Goal: Transaction & Acquisition: Purchase product/service

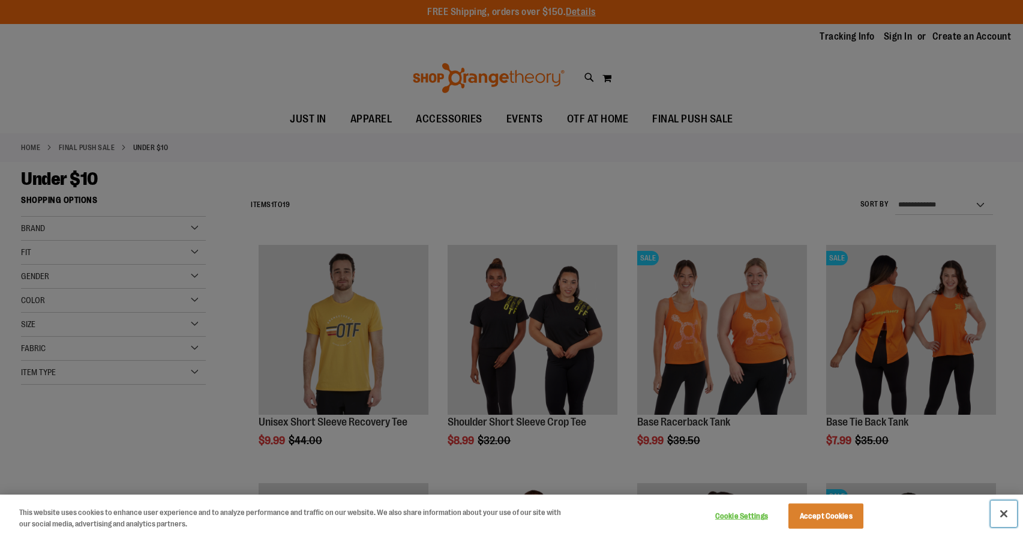
click at [1010, 517] on button "Close" at bounding box center [1004, 513] width 26 height 26
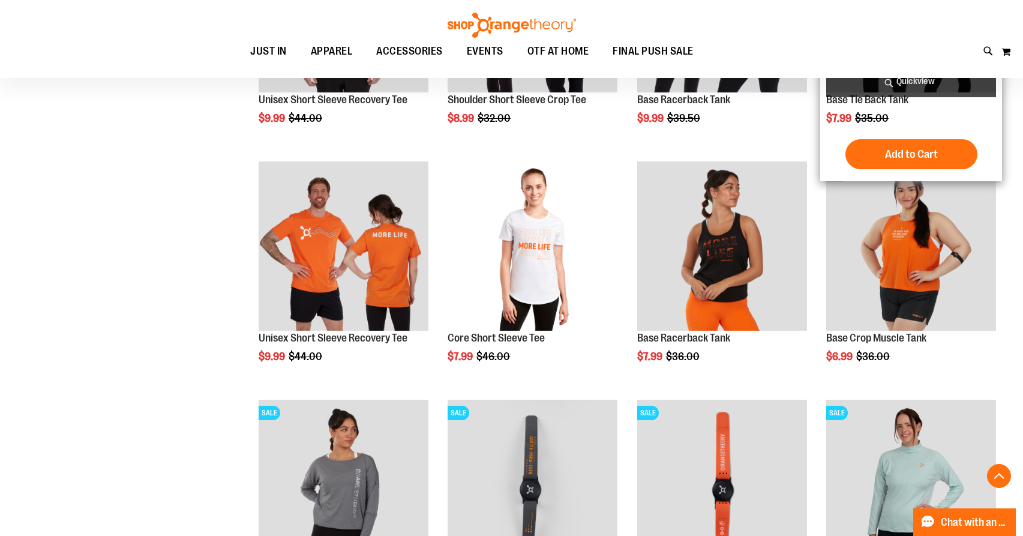
scroll to position [323, 0]
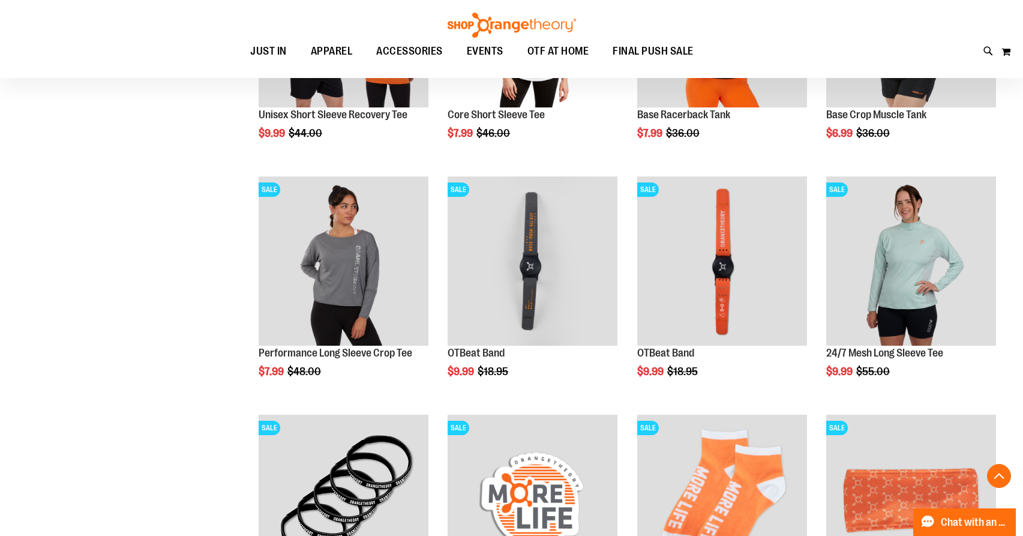
scroll to position [547, 0]
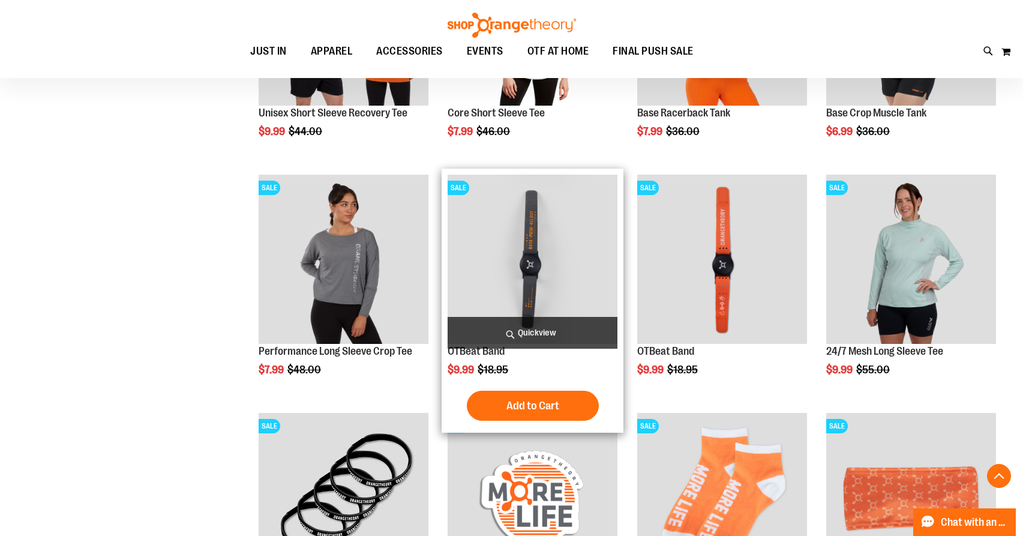
click at [566, 253] on img "product" at bounding box center [533, 260] width 170 height 170
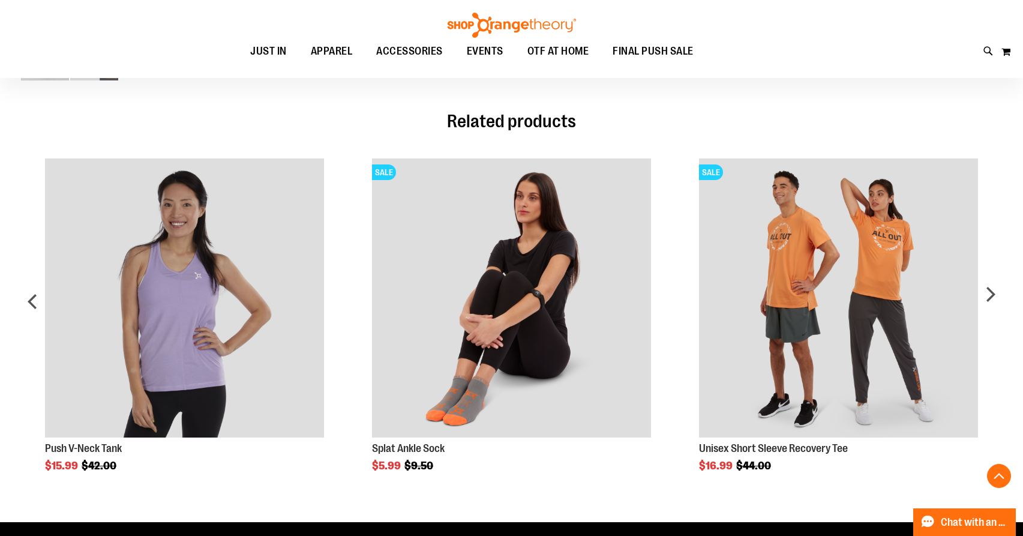
scroll to position [670, 0]
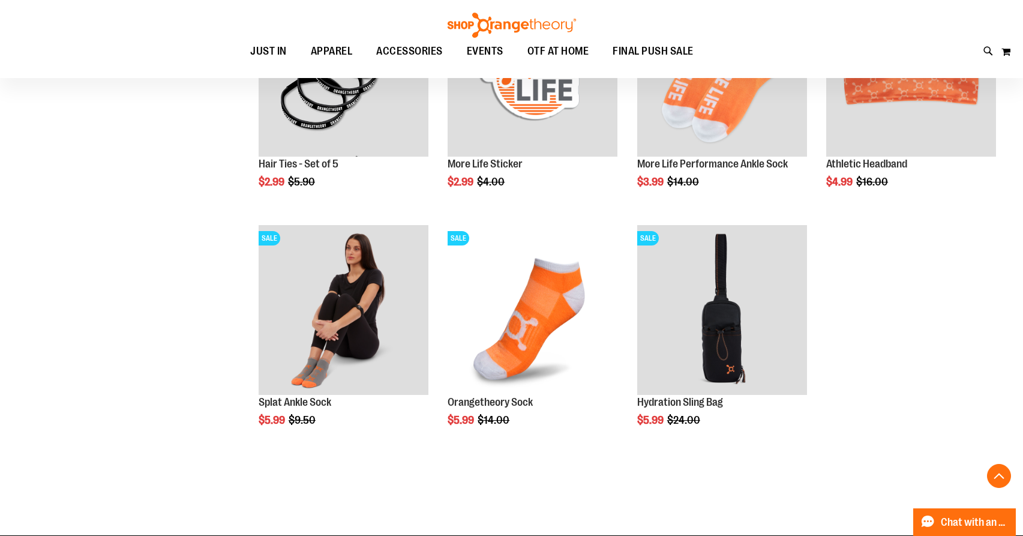
scroll to position [1032, 0]
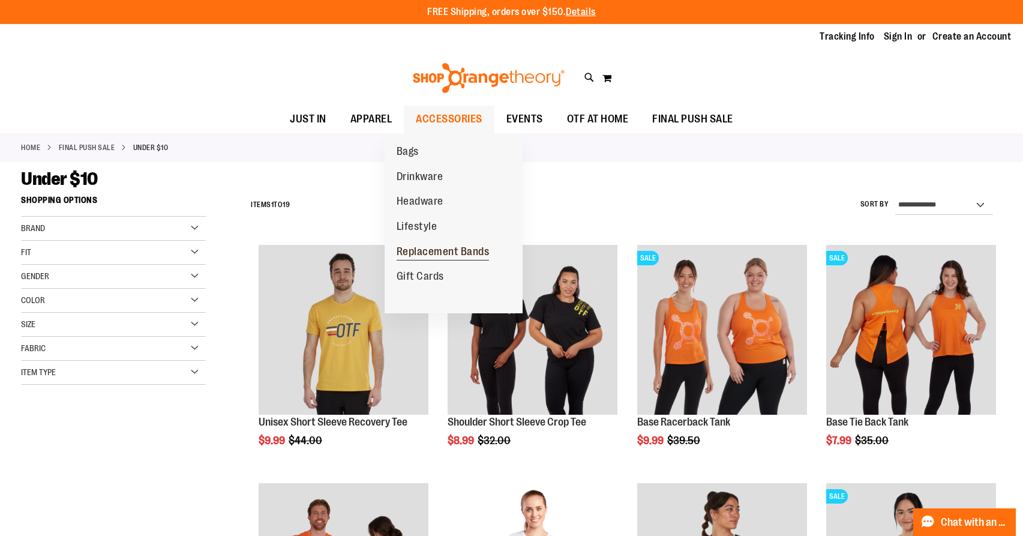
click at [415, 248] on span "Replacement Bands" at bounding box center [443, 252] width 93 height 15
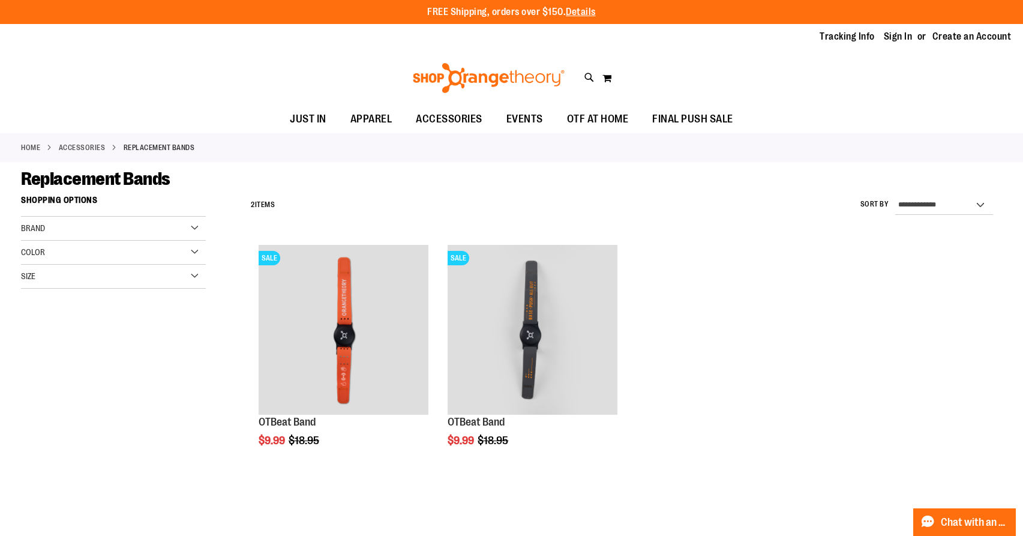
click at [703, 326] on ol "SALE OTBeat Band $9.99 Regular Price $18.95 Quickview Add to Cart In stock" at bounding box center [623, 371] width 757 height 265
click at [896, 38] on link "Sign In" at bounding box center [898, 36] width 29 height 13
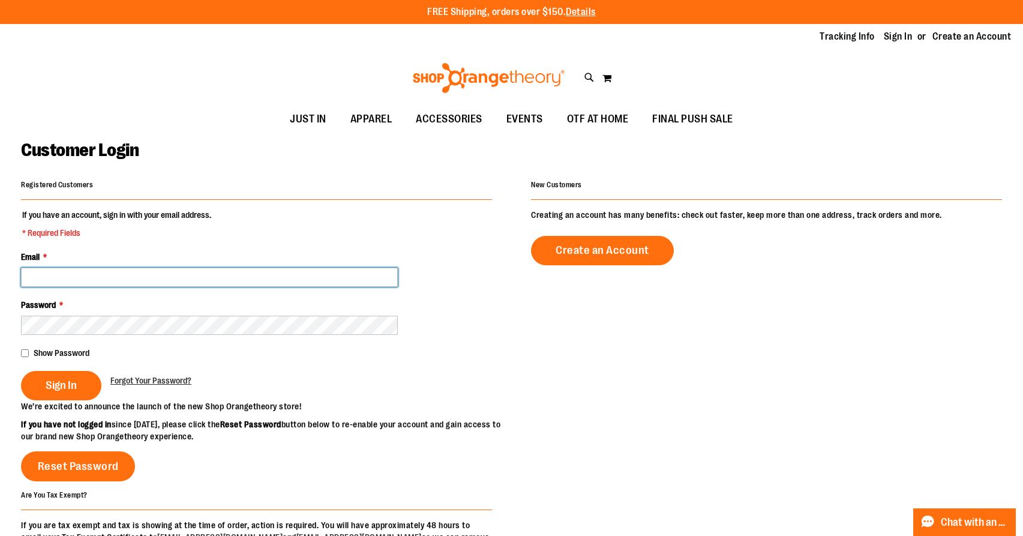
click at [125, 275] on input "Email *" at bounding box center [209, 277] width 377 height 19
type input "**********"
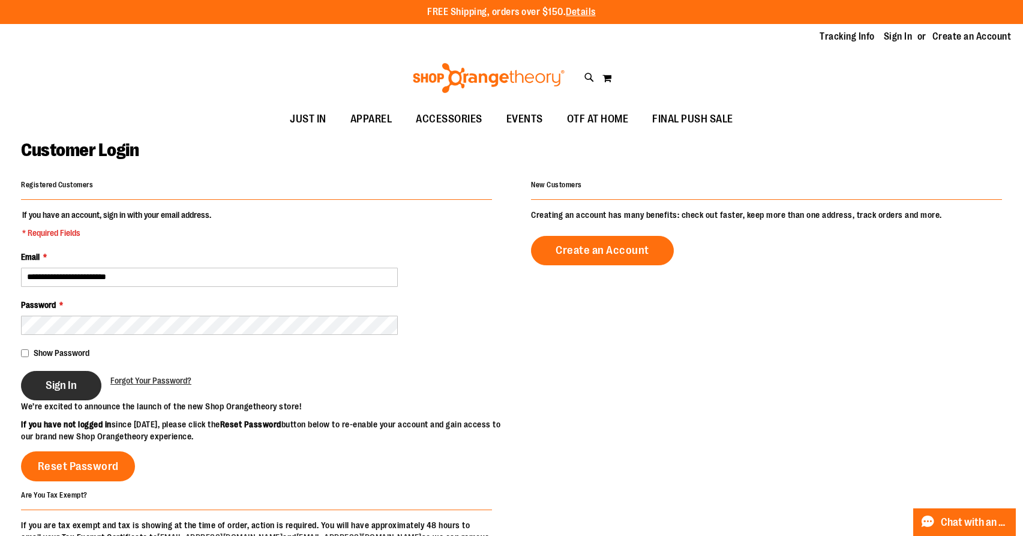
click at [48, 382] on span "Sign In" at bounding box center [61, 385] width 31 height 13
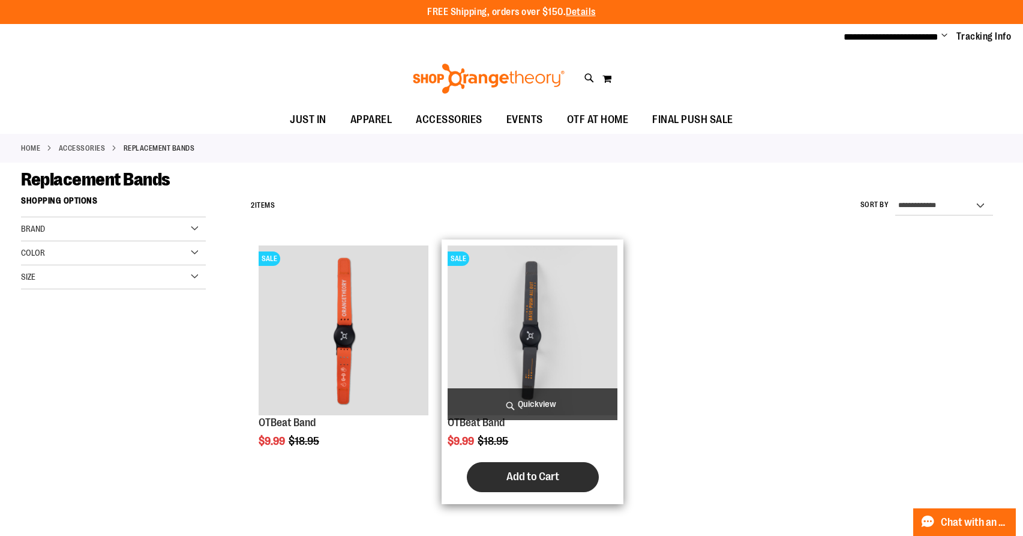
click at [536, 476] on span "Add to Cart" at bounding box center [532, 476] width 53 height 13
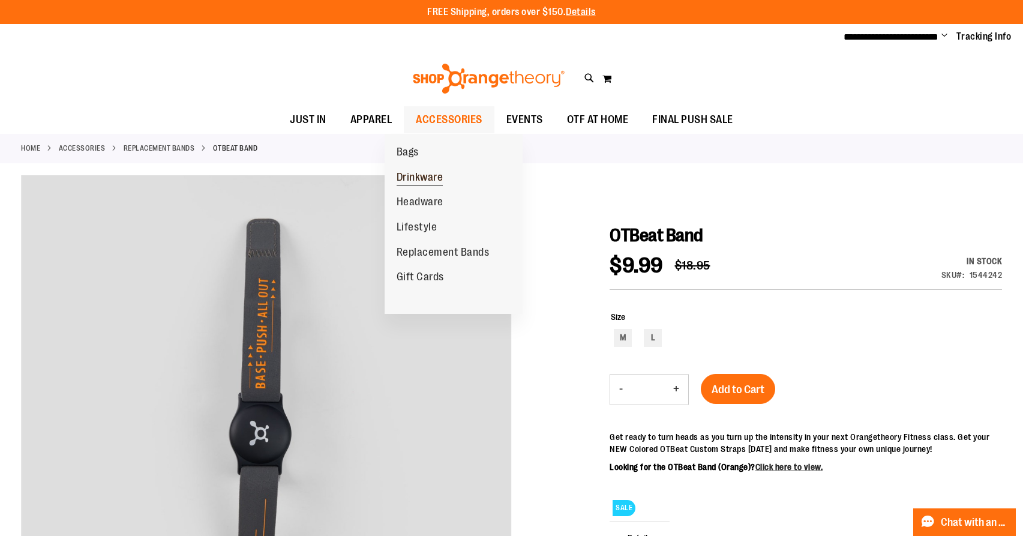
click at [415, 171] on span "Drinkware" at bounding box center [420, 178] width 47 height 15
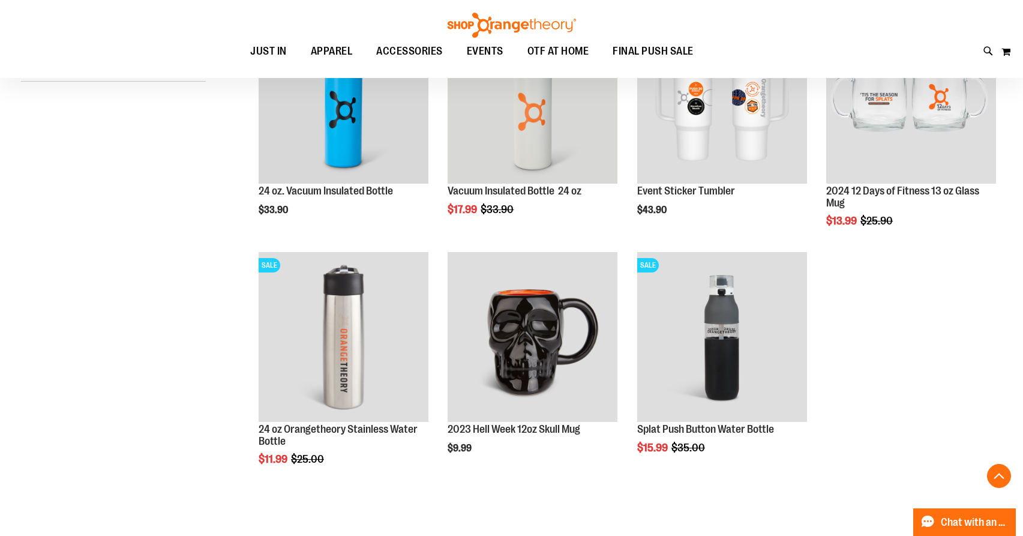
scroll to position [262, 0]
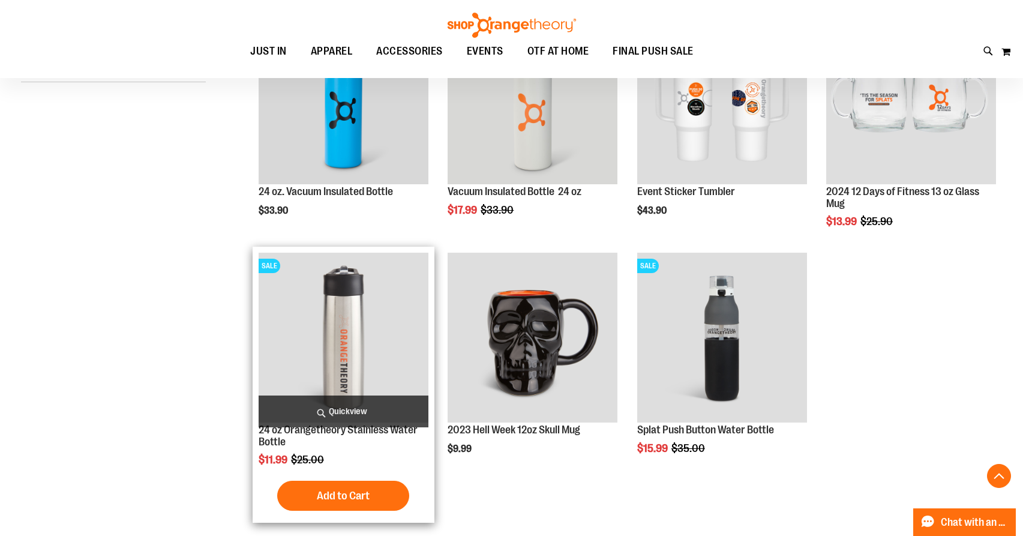
click at [359, 329] on img "product" at bounding box center [344, 338] width 170 height 170
click at [332, 482] on button "Add to Cart" at bounding box center [343, 496] width 132 height 30
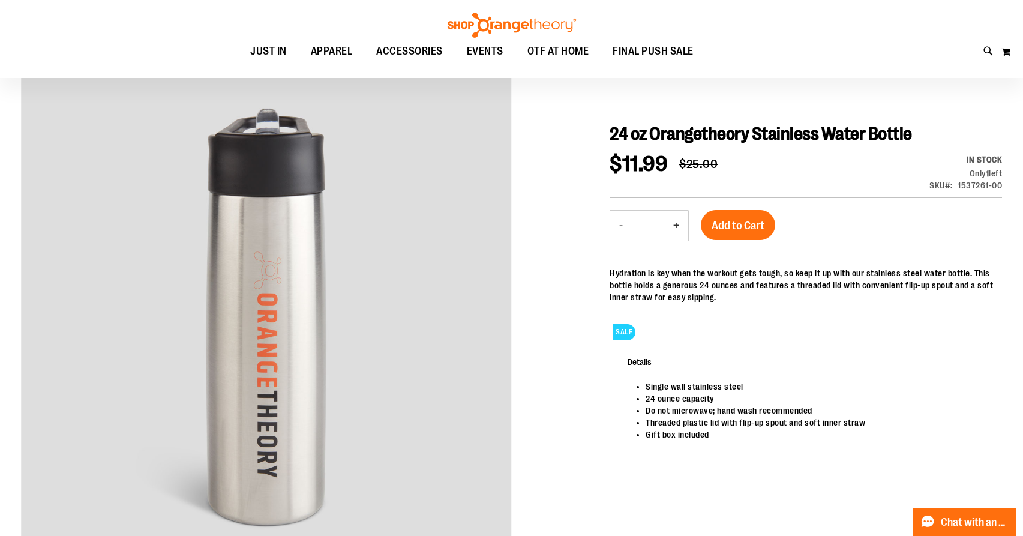
scroll to position [133, 0]
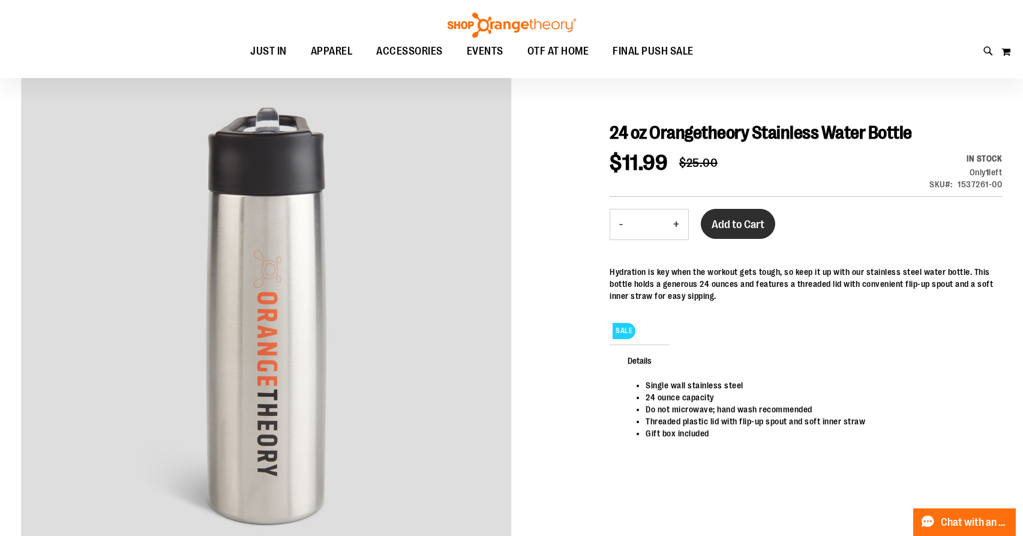
click at [759, 233] on button "Add to Cart" at bounding box center [738, 224] width 74 height 30
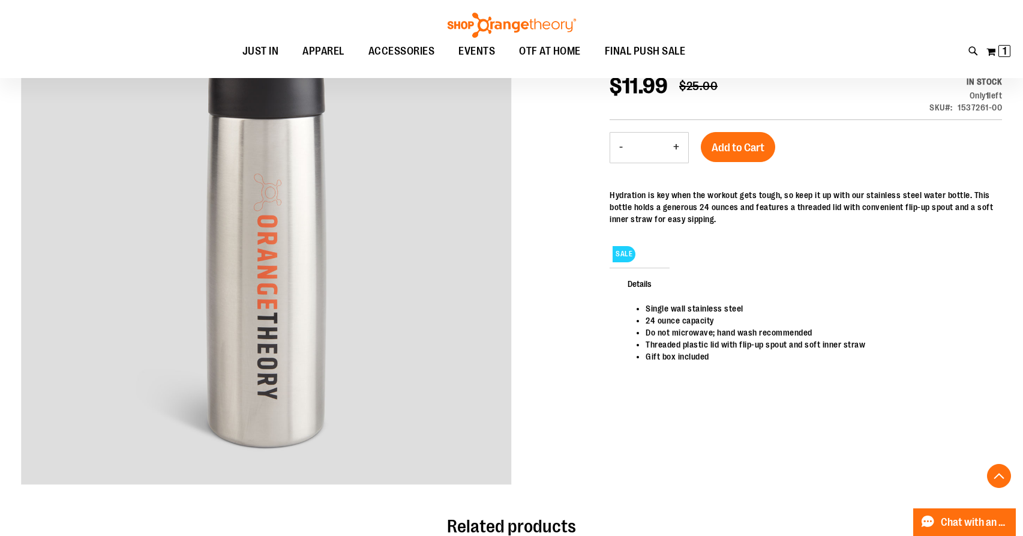
scroll to position [190, 0]
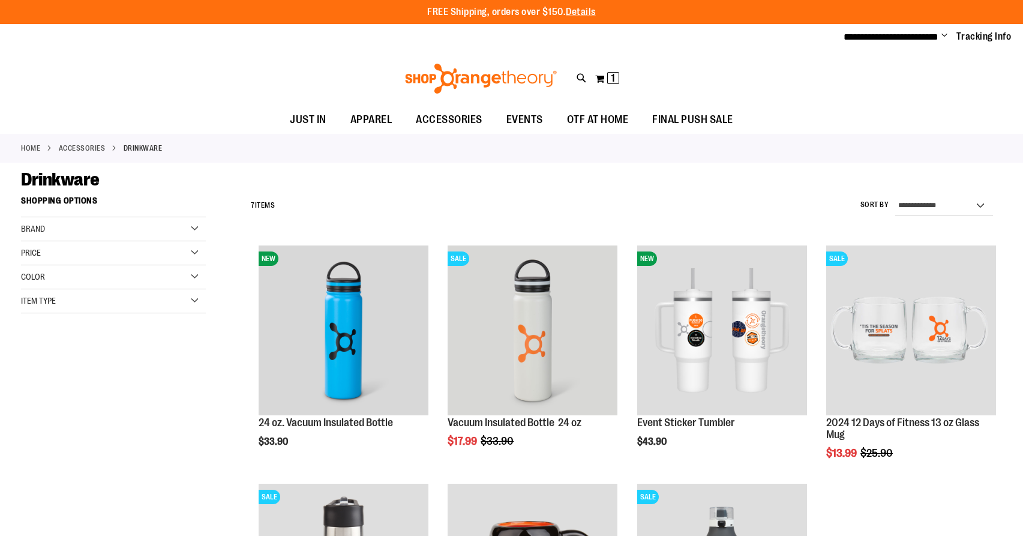
scroll to position [230, 0]
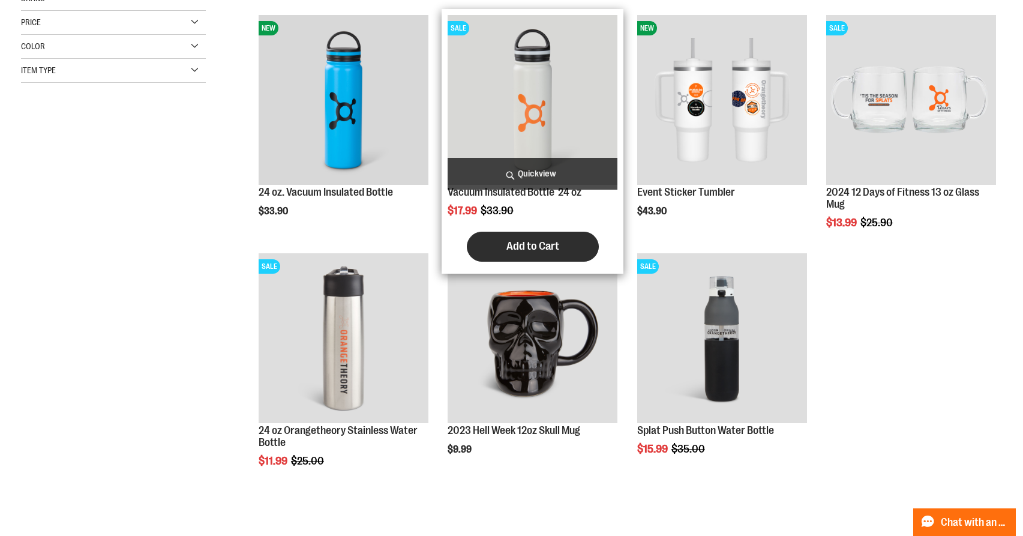
click at [533, 247] on span "Add to Cart" at bounding box center [532, 245] width 53 height 13
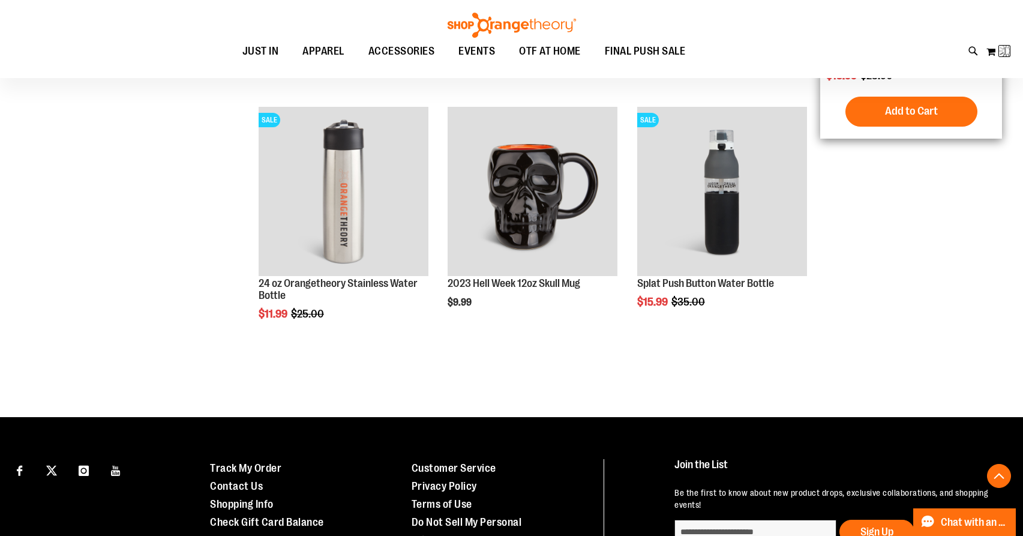
scroll to position [367, 0]
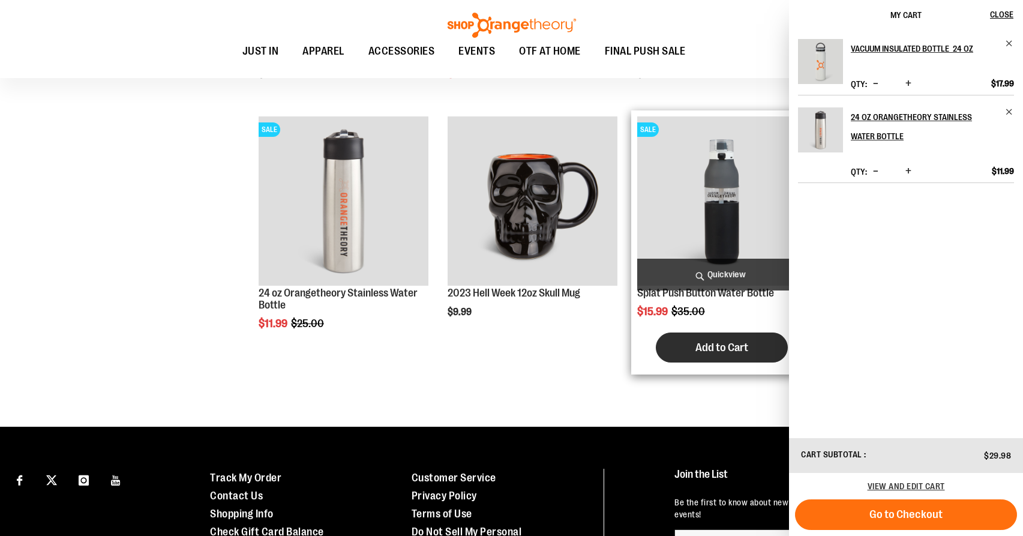
click at [718, 347] on span "Add to Cart" at bounding box center [721, 347] width 53 height 13
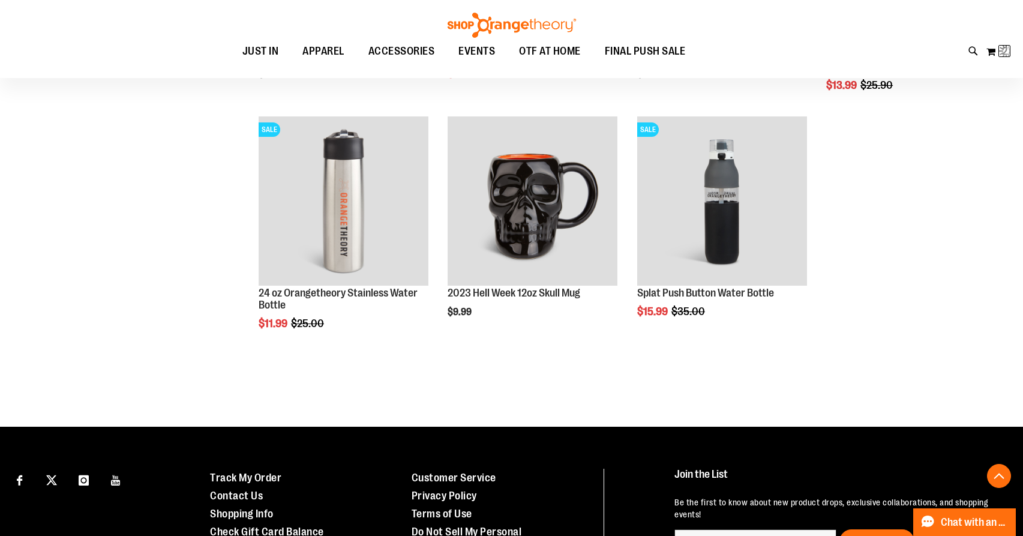
scroll to position [0, 0]
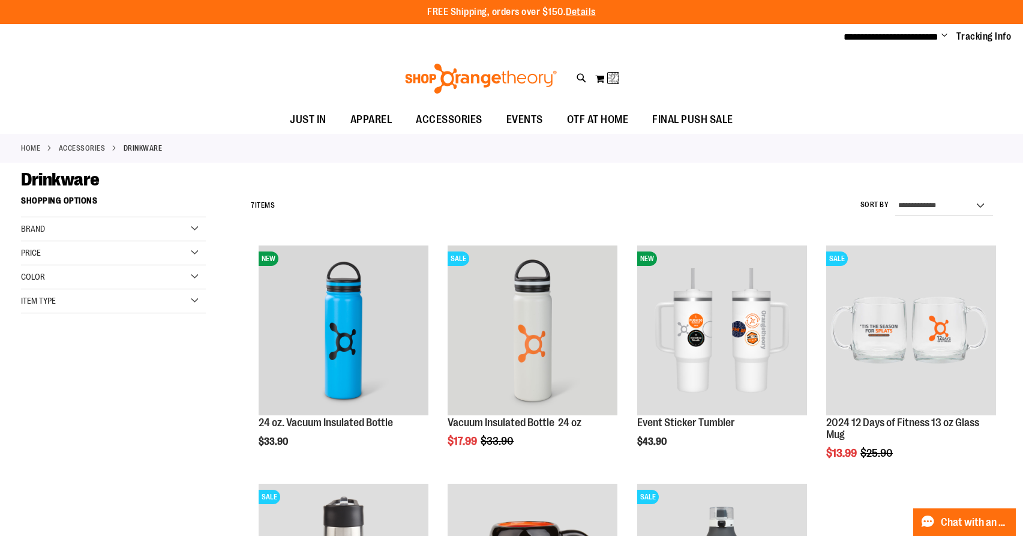
click at [941, 35] on span "Change" at bounding box center [944, 36] width 6 height 11
click at [896, 57] on link "My Account" at bounding box center [901, 58] width 105 height 23
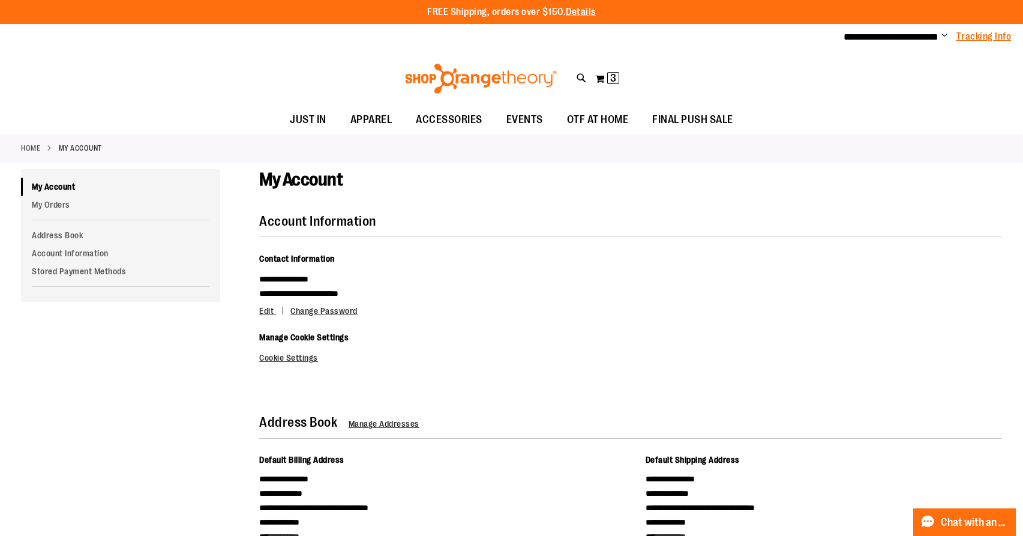
click at [975, 38] on link "Tracking Info" at bounding box center [983, 36] width 55 height 13
click at [613, 77] on span "3" at bounding box center [613, 78] width 6 height 12
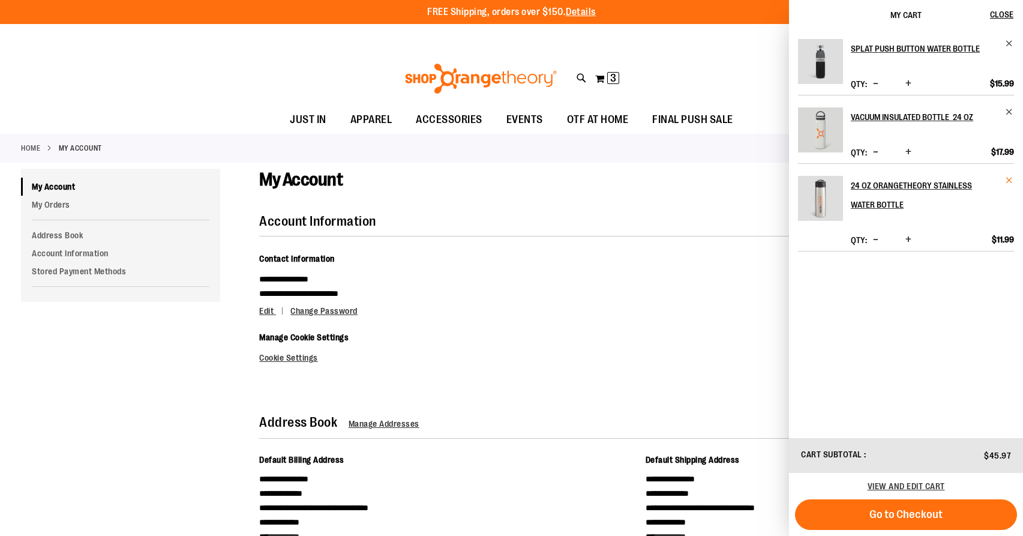
click at [1010, 185] on span "Remove item" at bounding box center [1009, 180] width 9 height 9
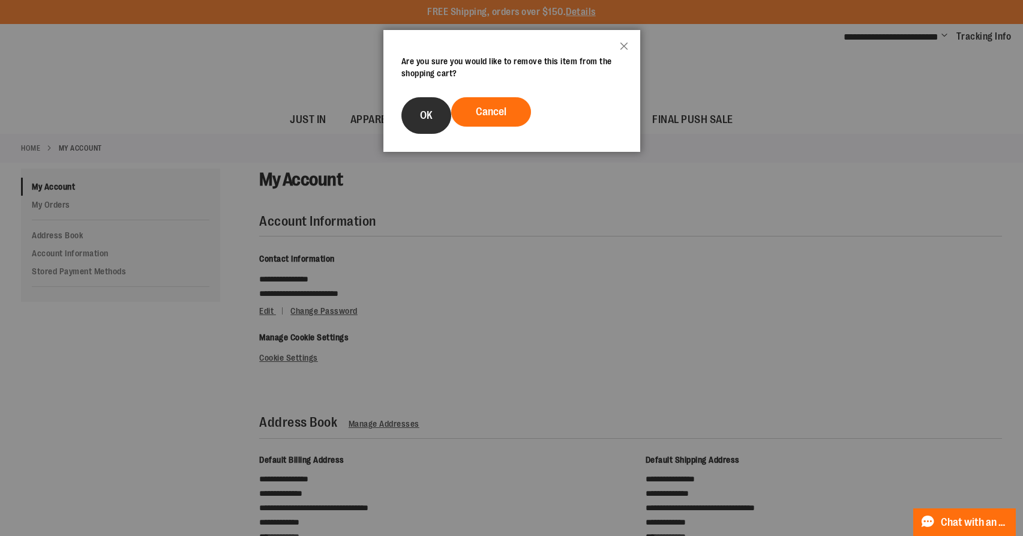
click at [424, 117] on span "OK" at bounding box center [426, 115] width 13 height 12
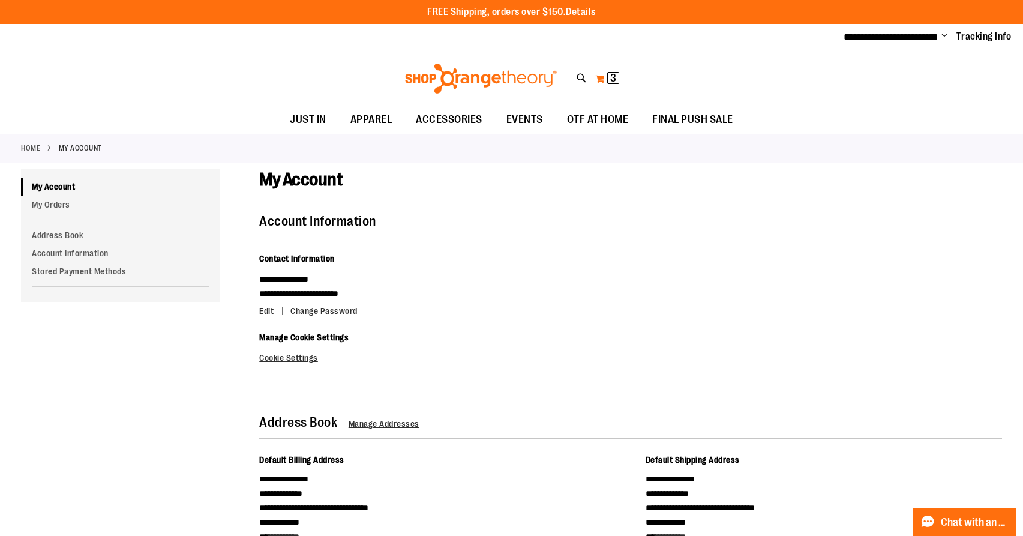
click at [615, 79] on span "3" at bounding box center [613, 78] width 6 height 12
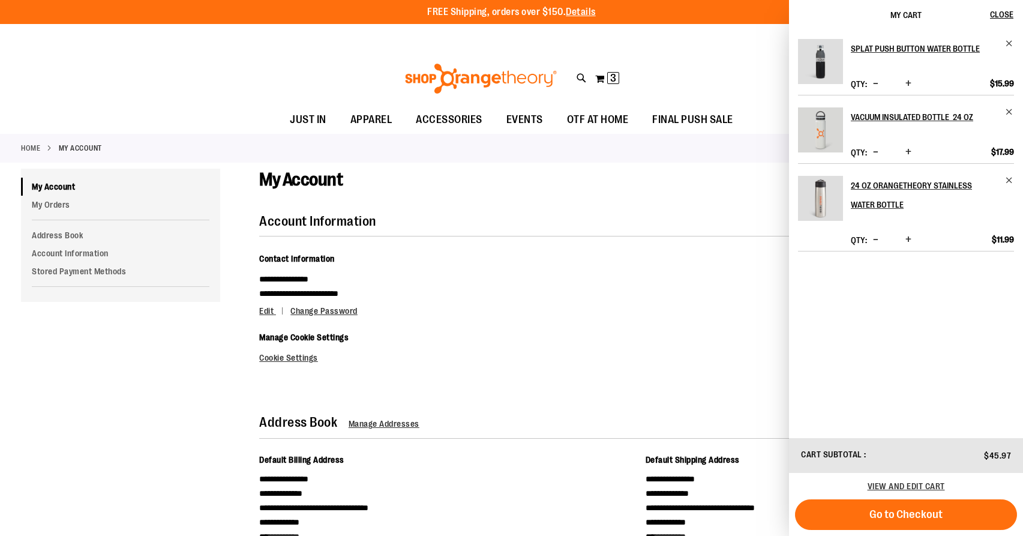
click at [878, 245] on span "Decrease product quantity" at bounding box center [875, 239] width 5 height 12
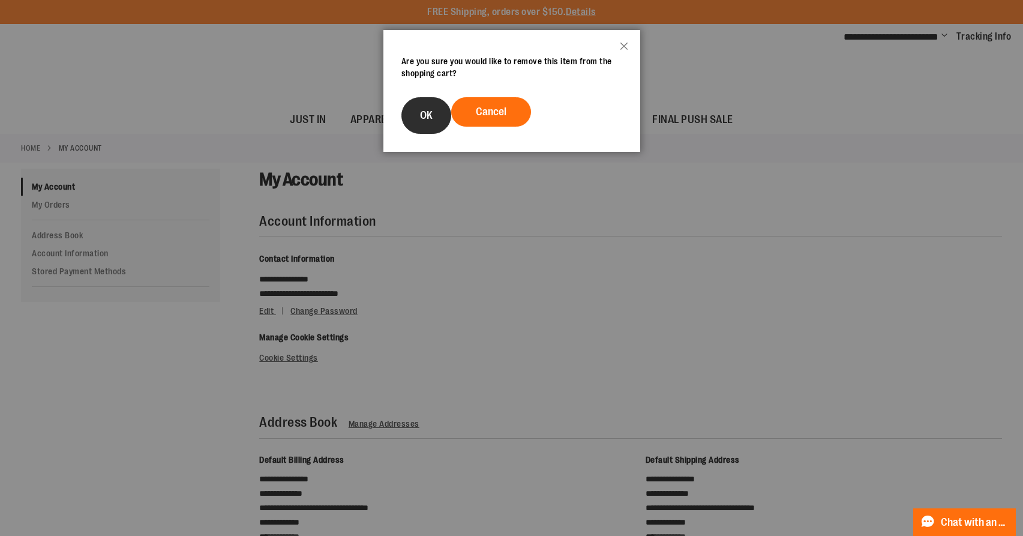
click at [429, 108] on button "OK" at bounding box center [426, 115] width 50 height 37
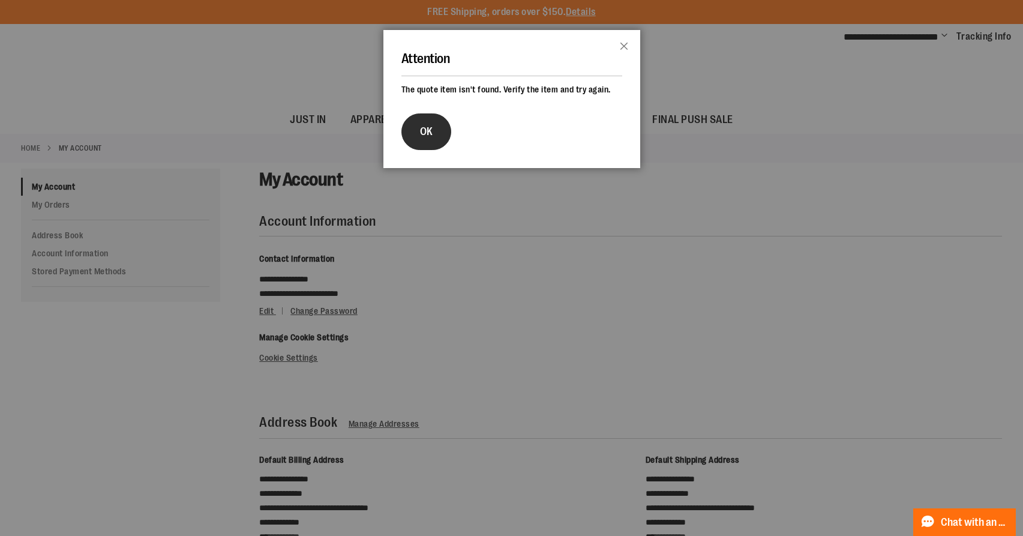
click at [434, 150] on button "OK" at bounding box center [426, 131] width 50 height 37
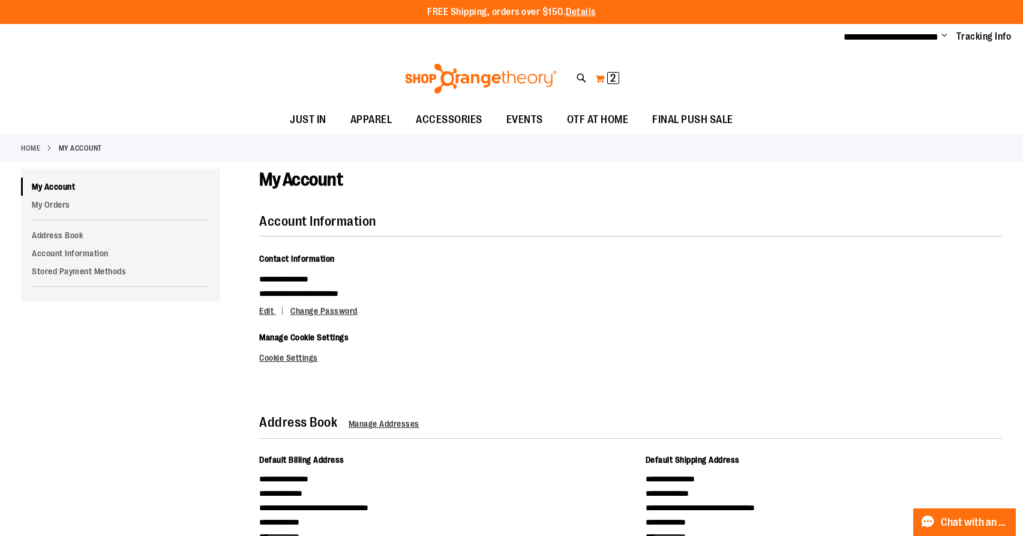
click at [610, 77] on span "2" at bounding box center [612, 78] width 5 height 12
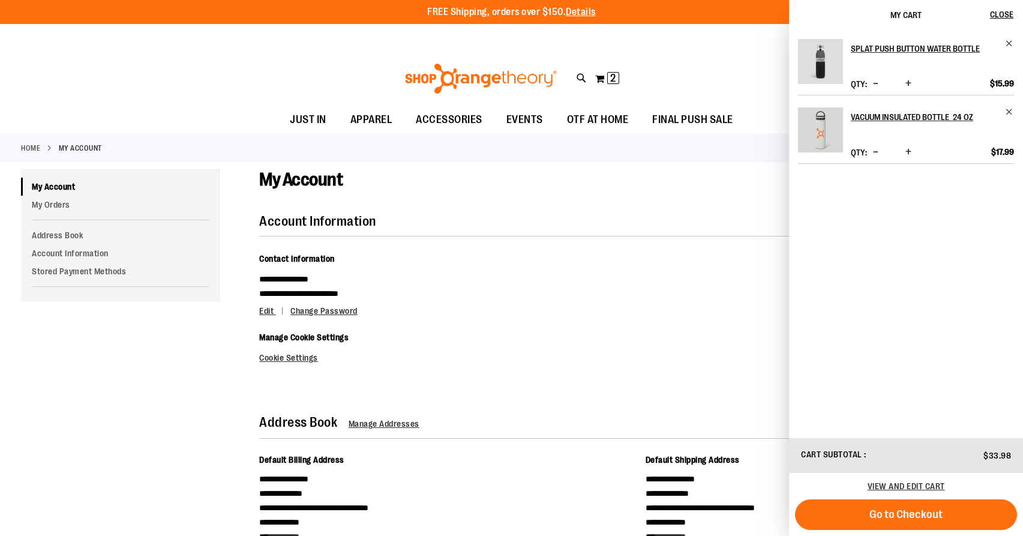
click at [878, 158] on span "Decrease product quantity" at bounding box center [875, 152] width 5 height 12
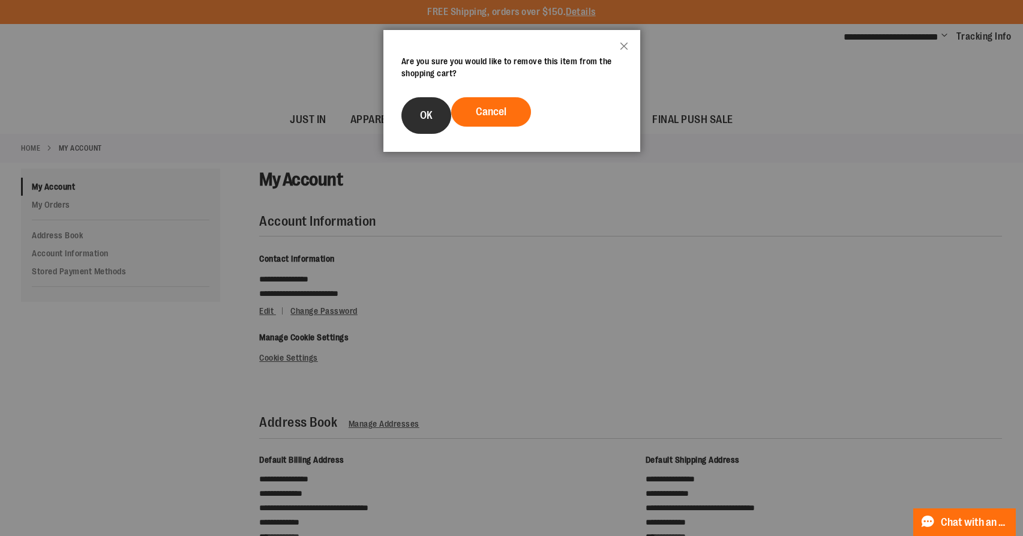
click at [404, 116] on button "OK" at bounding box center [426, 115] width 50 height 37
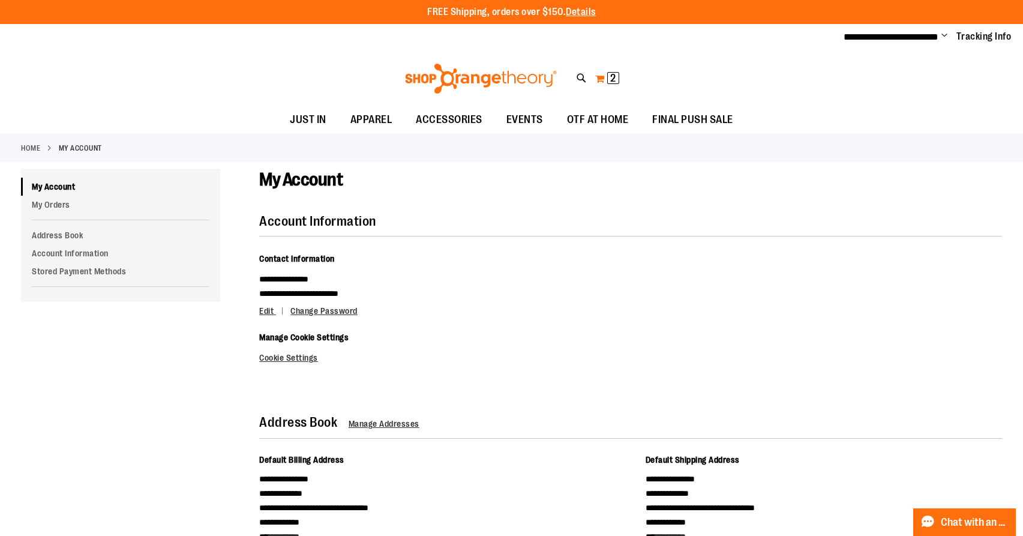
click at [615, 79] on span "2" at bounding box center [612, 78] width 5 height 12
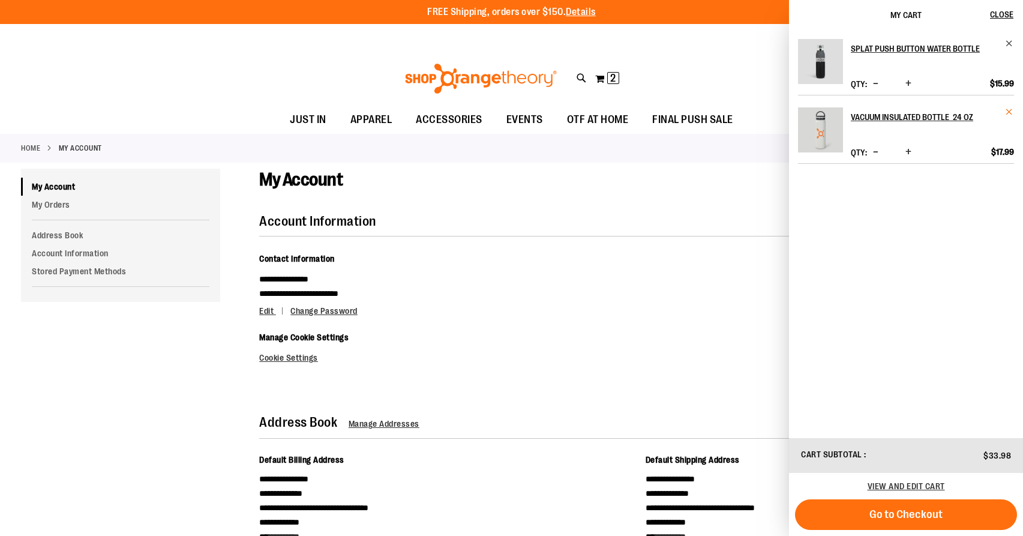
click at [1012, 116] on span "Remove item" at bounding box center [1009, 111] width 9 height 9
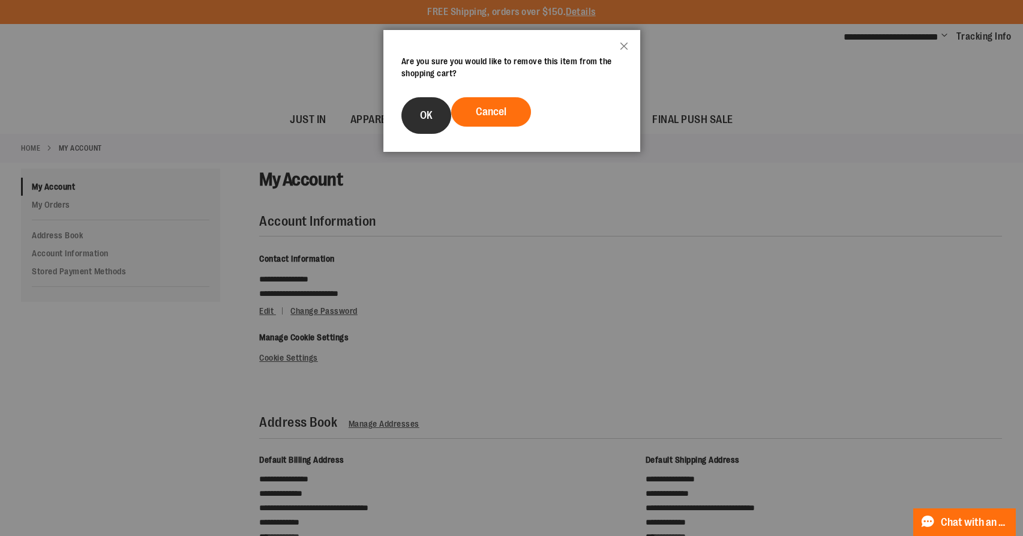
click at [427, 124] on button "OK" at bounding box center [426, 115] width 50 height 37
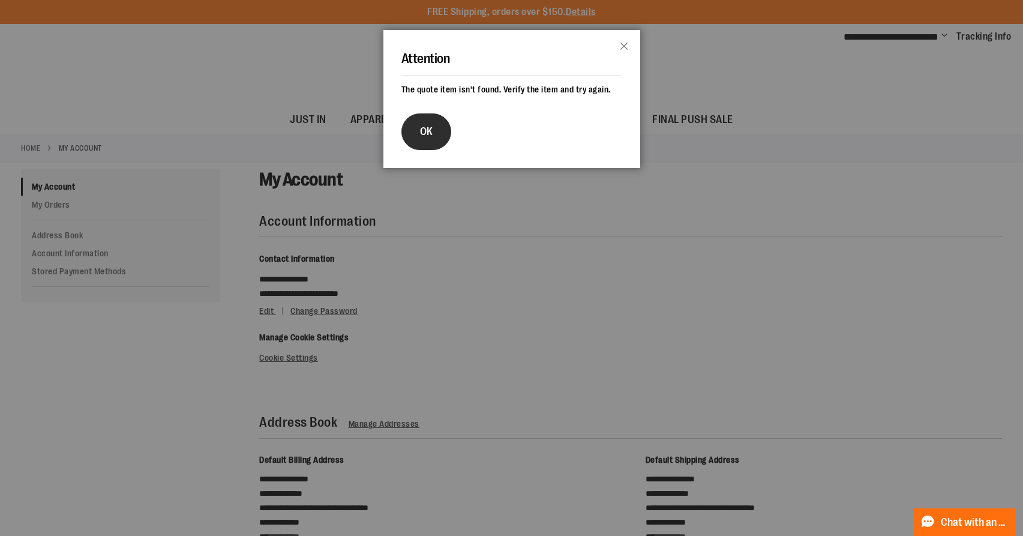
click at [436, 150] on button "OK" at bounding box center [426, 131] width 50 height 37
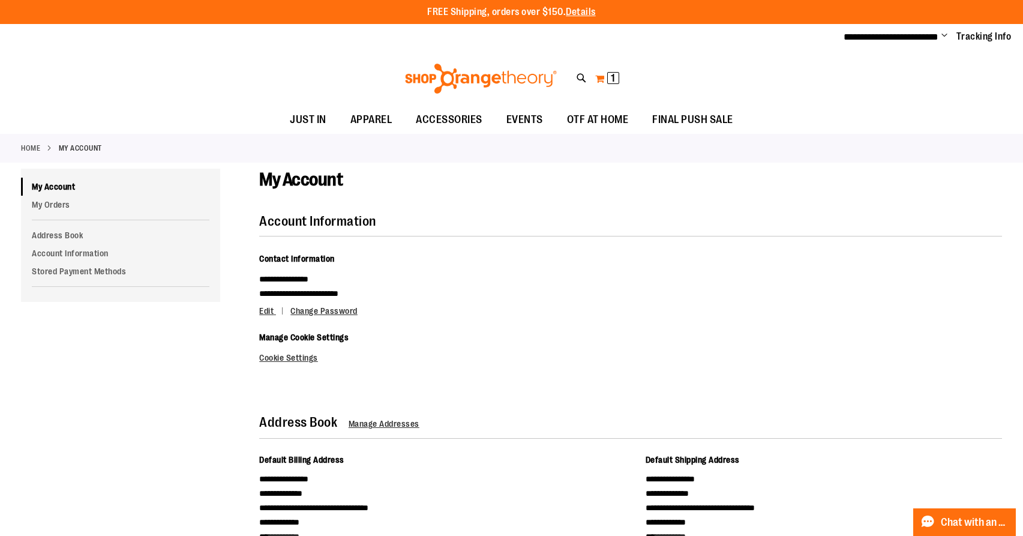
click at [605, 81] on button "My Cart 1 1 items" at bounding box center [607, 78] width 25 height 19
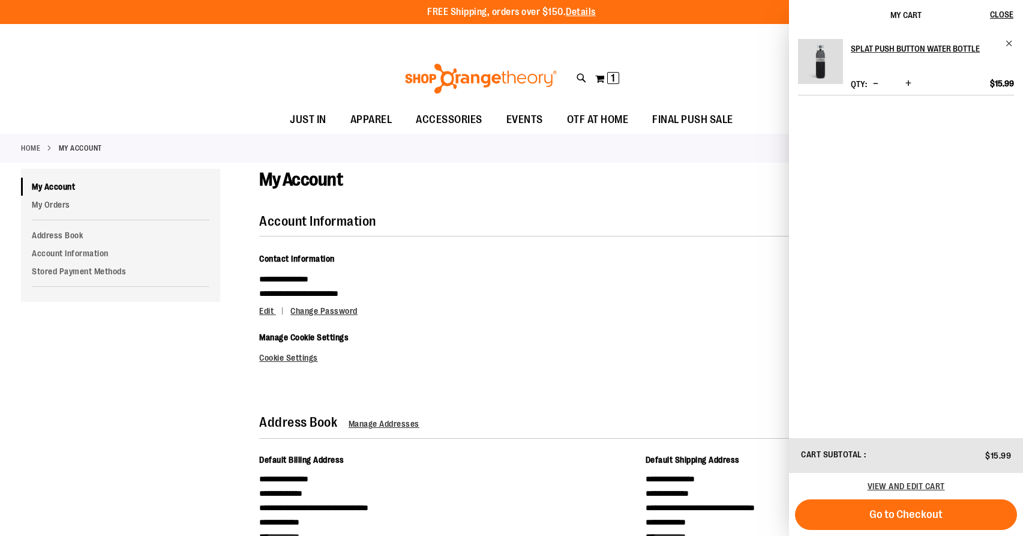
click at [637, 346] on div "**********" at bounding box center [630, 316] width 743 height 131
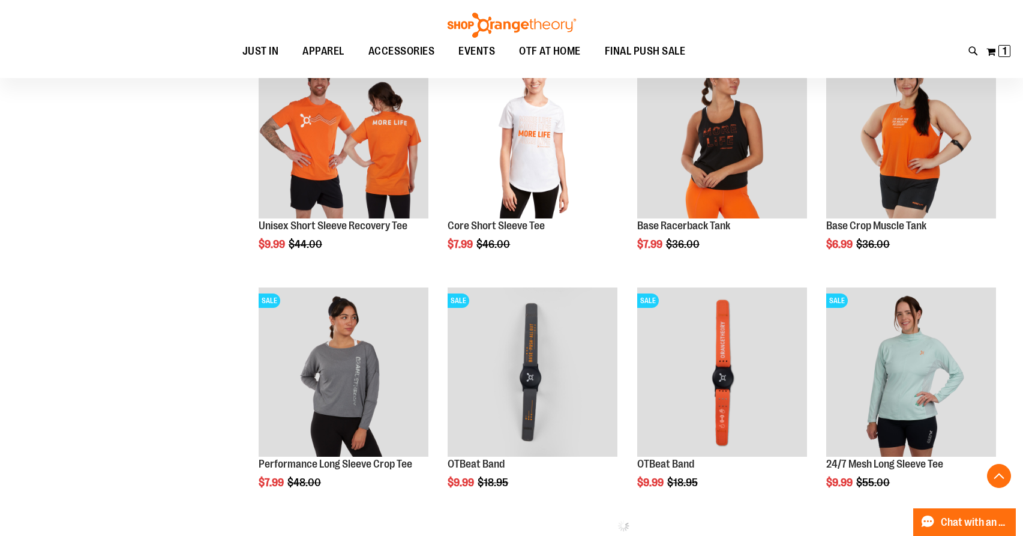
scroll to position [556, 0]
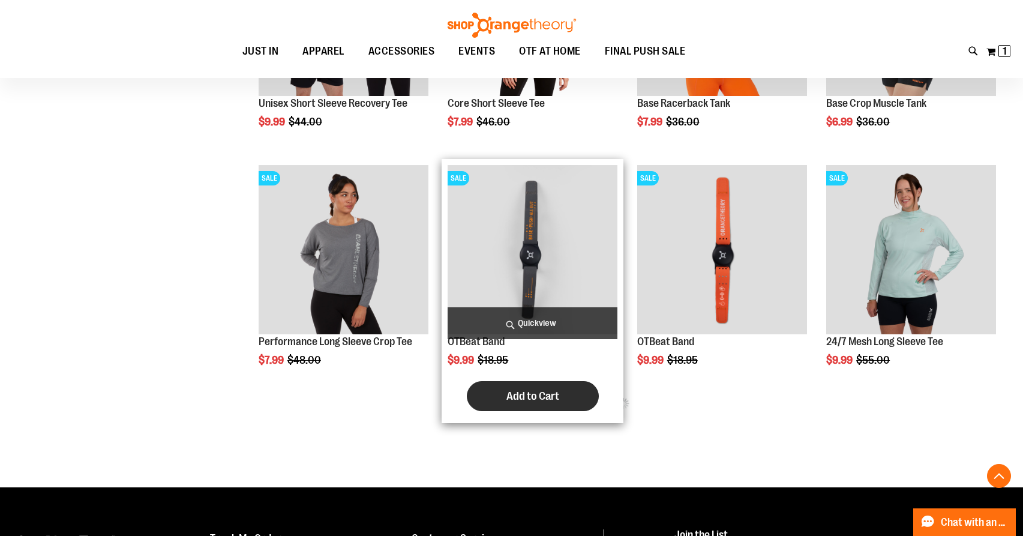
click at [544, 398] on span "Add to Cart" at bounding box center [532, 395] width 53 height 13
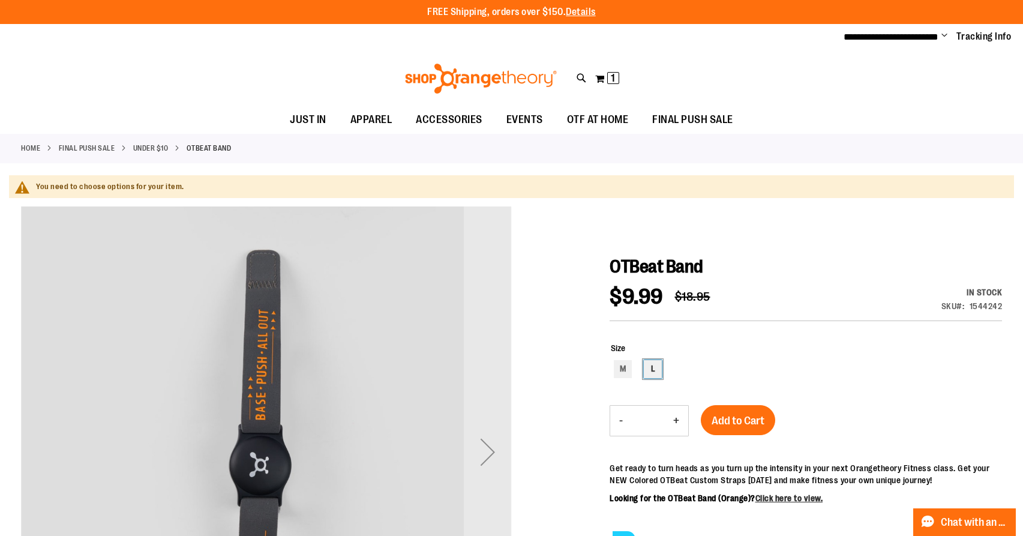
click at [655, 371] on div "L" at bounding box center [653, 369] width 18 height 18
type input "***"
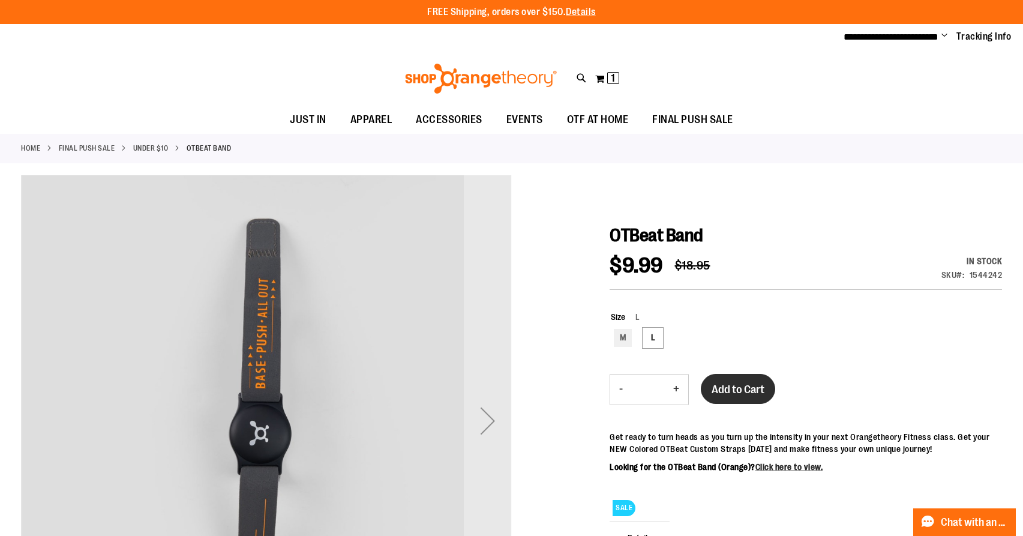
click at [739, 391] on span "Add to Cart" at bounding box center [738, 389] width 53 height 13
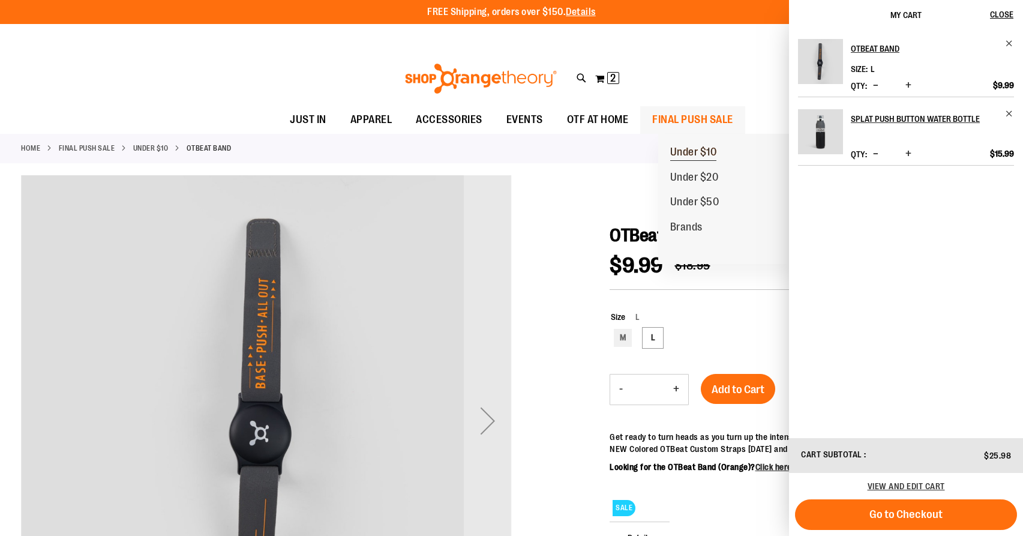
click at [707, 152] on span "Under $10" at bounding box center [693, 153] width 47 height 15
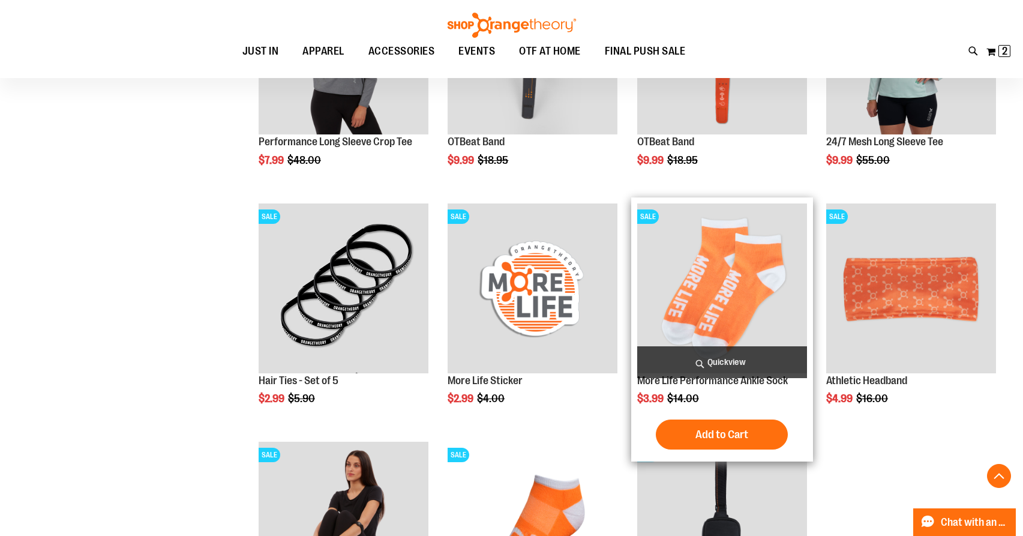
scroll to position [583, 0]
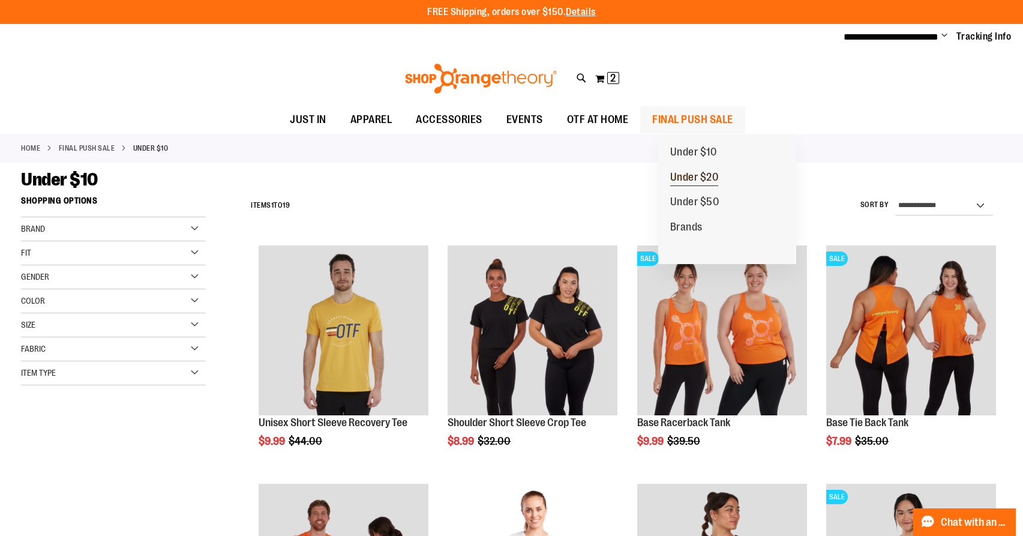
click at [699, 169] on link "Under $20" at bounding box center [694, 177] width 73 height 25
click at [703, 180] on span "Under $20" at bounding box center [694, 178] width 49 height 15
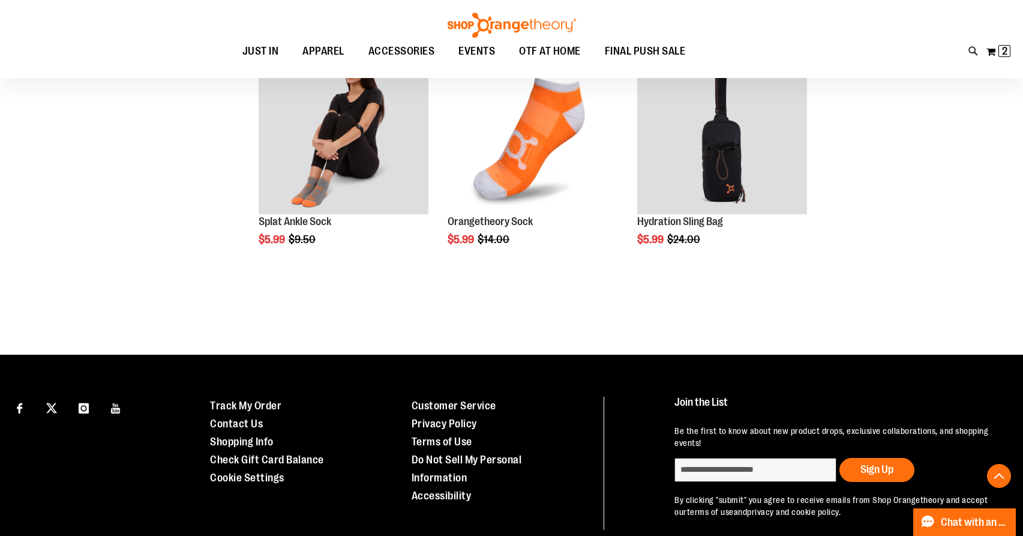
scroll to position [1045, 0]
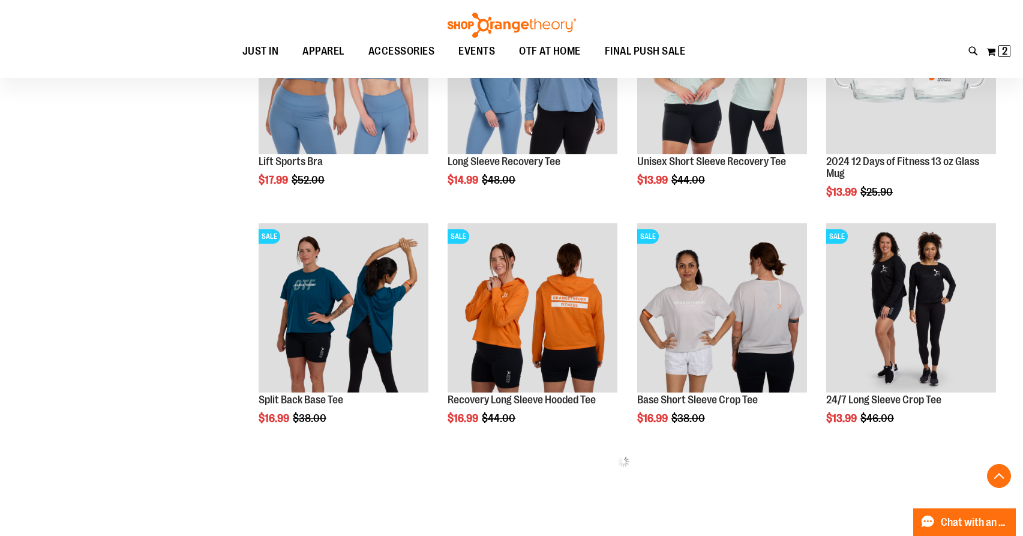
scroll to position [497, 0]
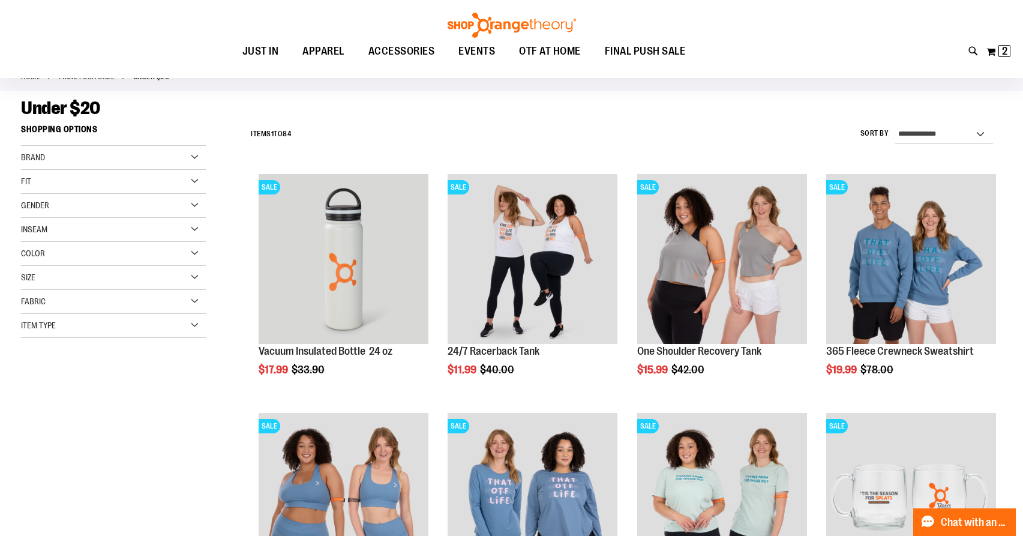
scroll to position [71, 0]
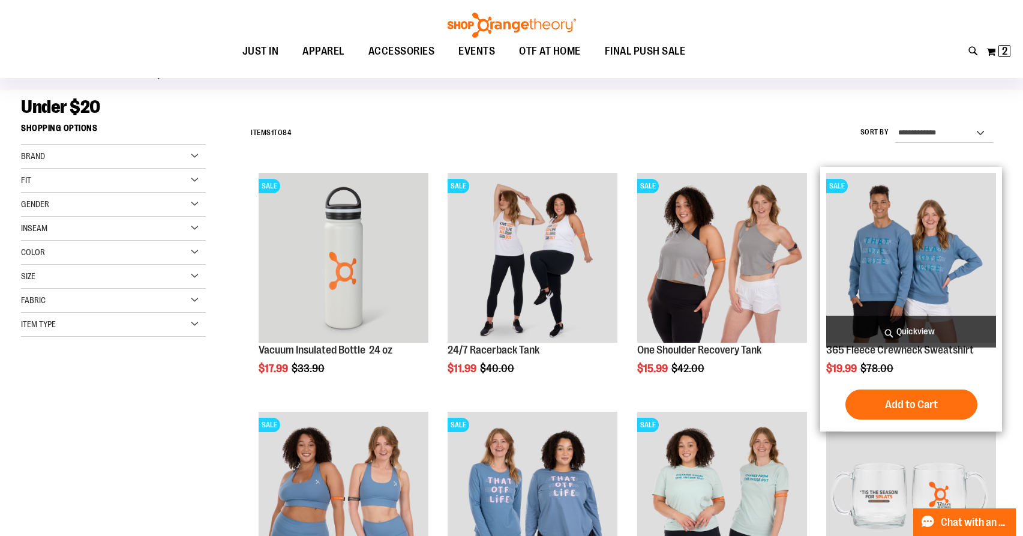
click at [919, 266] on img "product" at bounding box center [911, 258] width 170 height 170
click at [927, 405] on span "Add to Cart" at bounding box center [911, 404] width 53 height 13
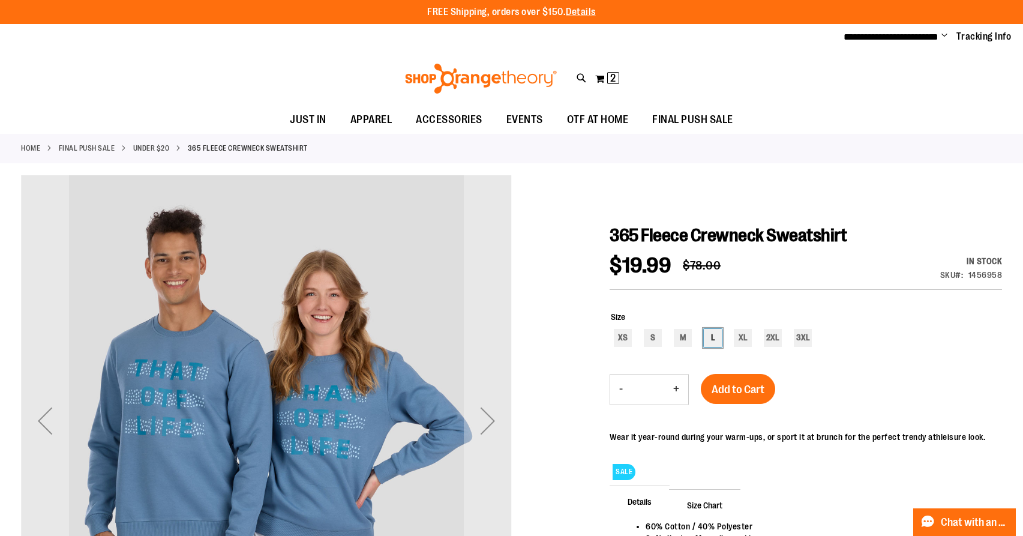
click at [712, 338] on div "L" at bounding box center [713, 338] width 18 height 18
type input "***"
click at [748, 386] on span "Add to Cart" at bounding box center [738, 389] width 53 height 13
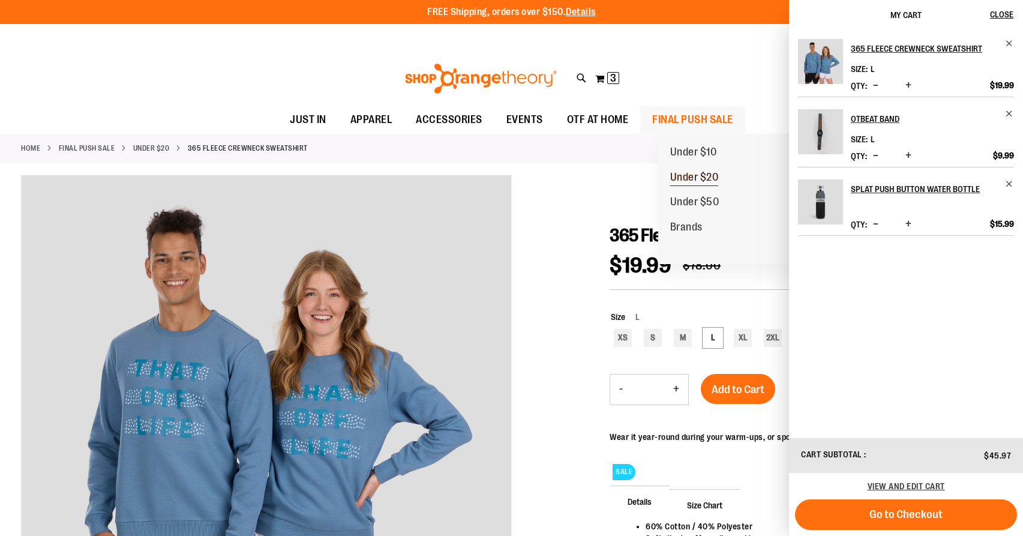
click at [707, 179] on span "Under $20" at bounding box center [694, 178] width 49 height 15
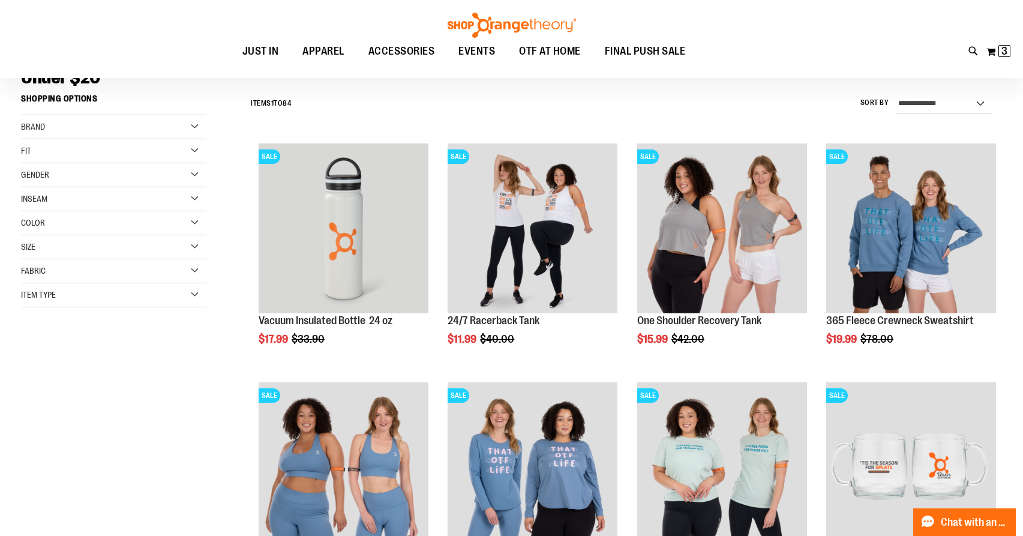
scroll to position [134, 0]
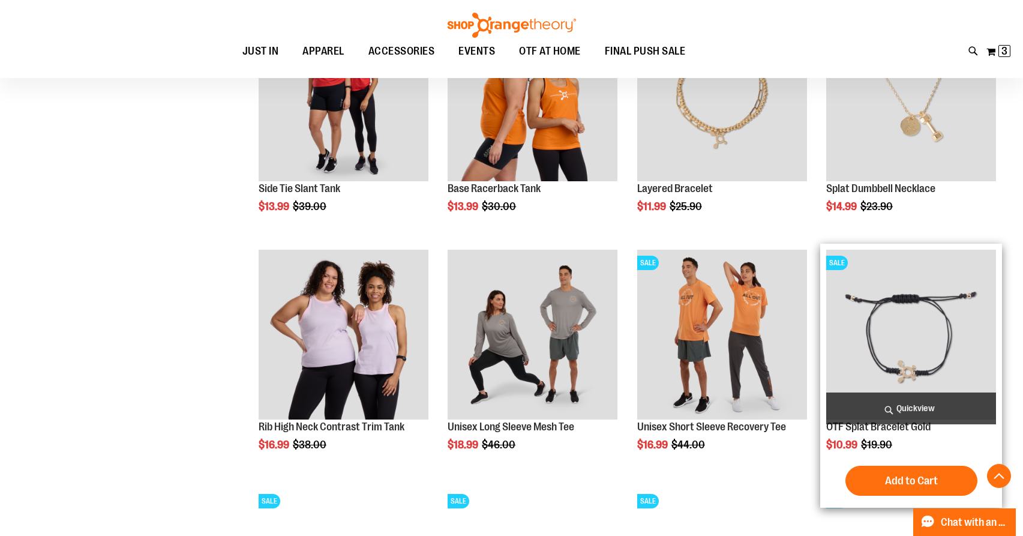
scroll to position [950, 0]
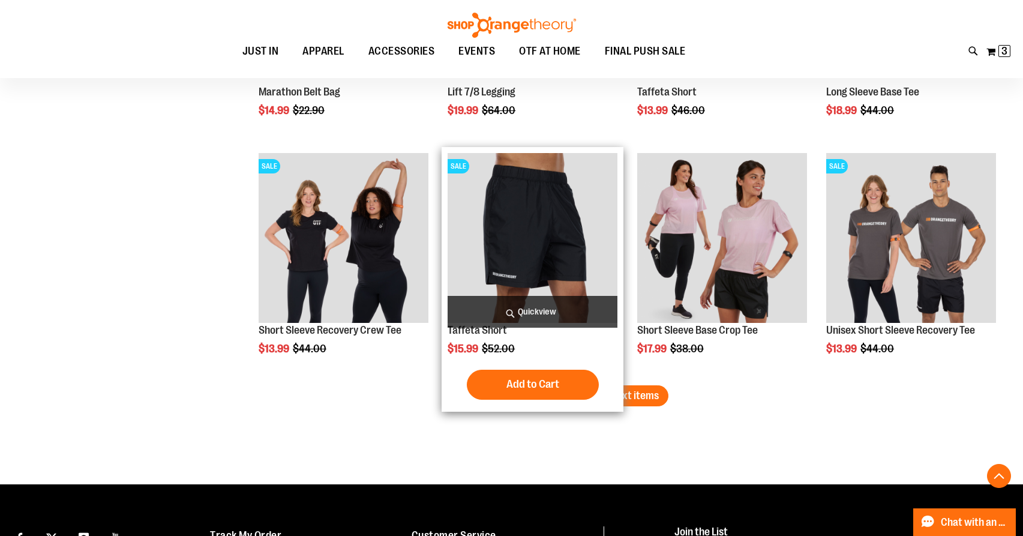
scroll to position [2102, 0]
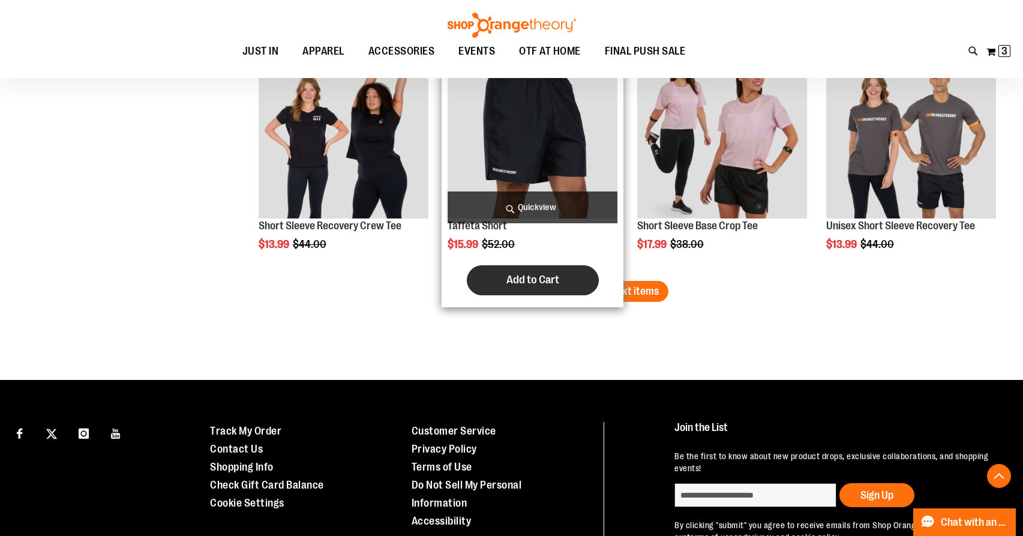
click at [528, 286] on span "Add to Cart" at bounding box center [532, 279] width 53 height 13
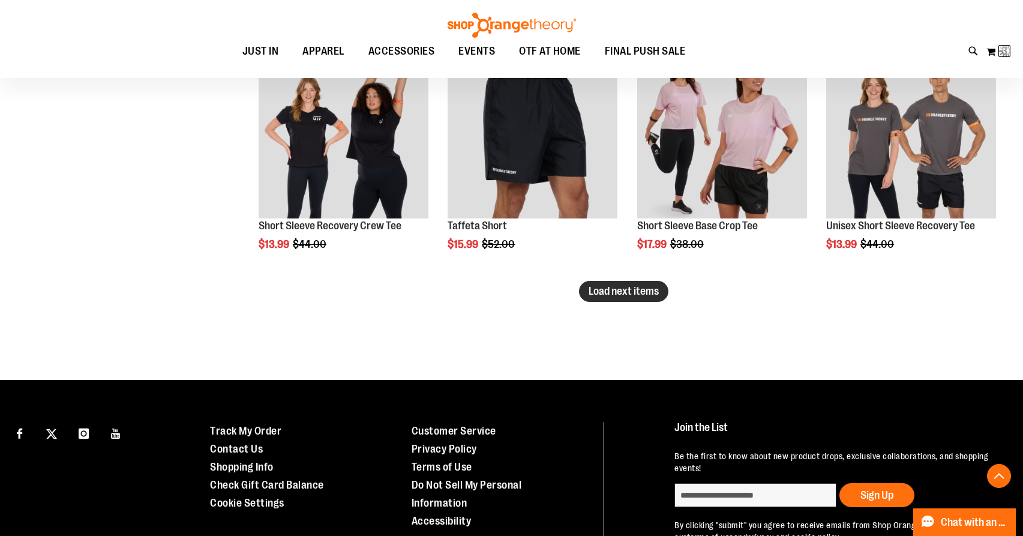
click at [643, 294] on span "Load next items" at bounding box center [624, 291] width 70 height 12
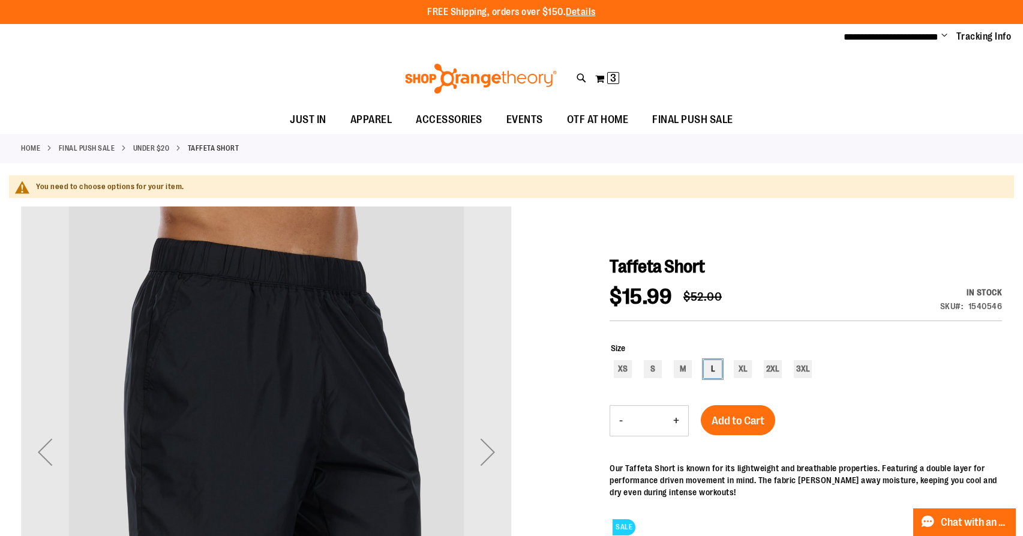
click at [713, 366] on div "L" at bounding box center [713, 369] width 18 height 18
type input "***"
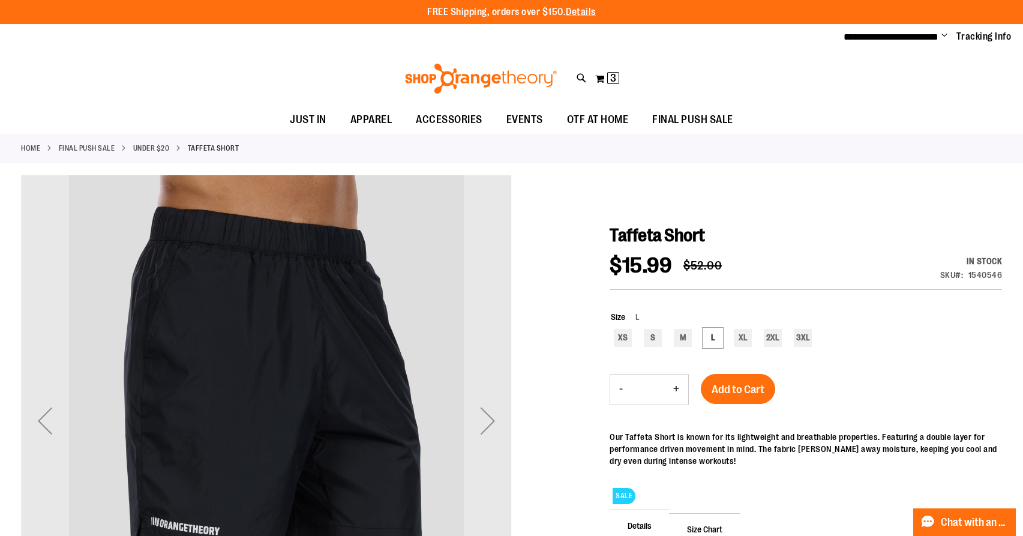
click at [736, 417] on div "Add to Cart" at bounding box center [738, 396] width 74 height 45
click at [745, 393] on span "Add to Cart" at bounding box center [738, 389] width 53 height 13
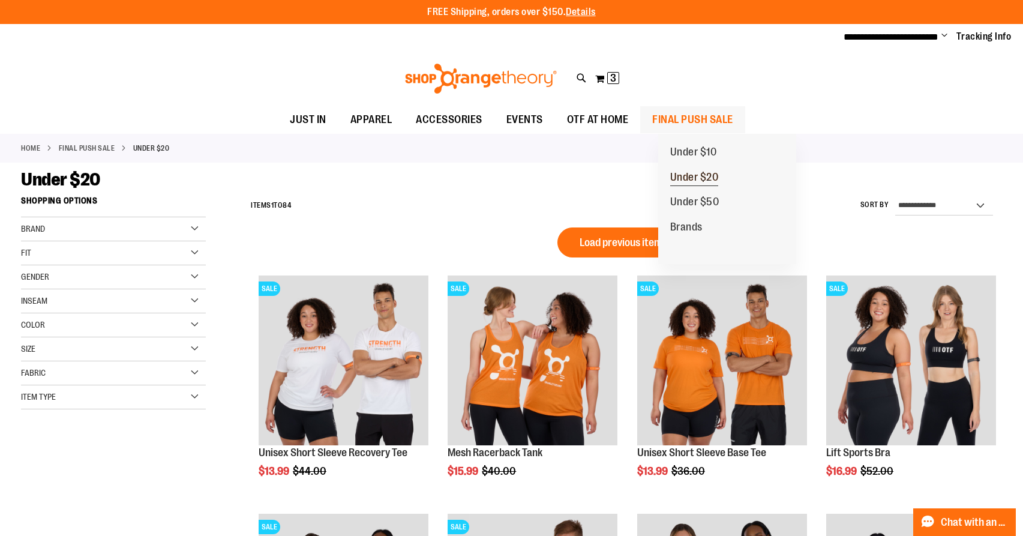
click at [712, 177] on span "Under $20" at bounding box center [694, 178] width 49 height 15
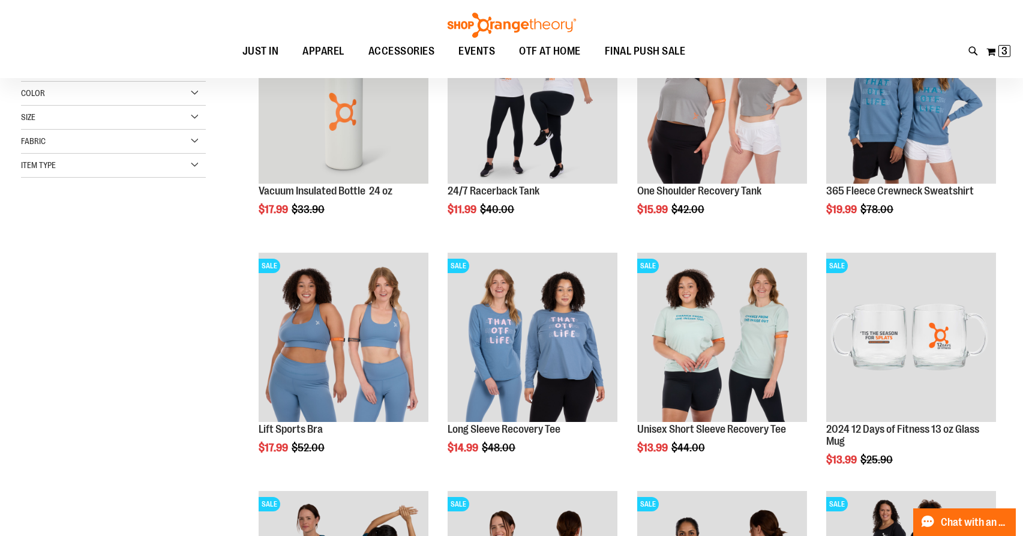
scroll to position [137, 0]
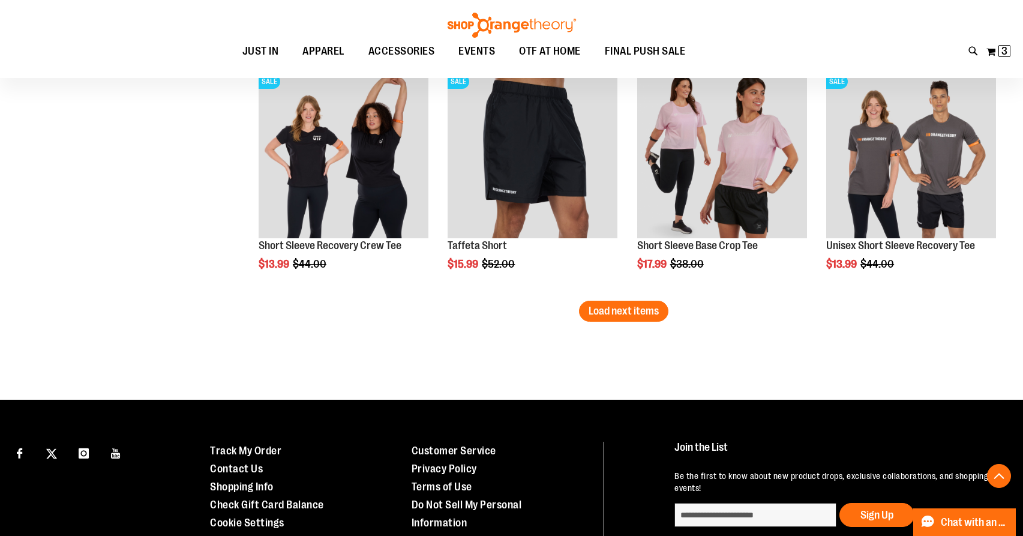
scroll to position [2077, 0]
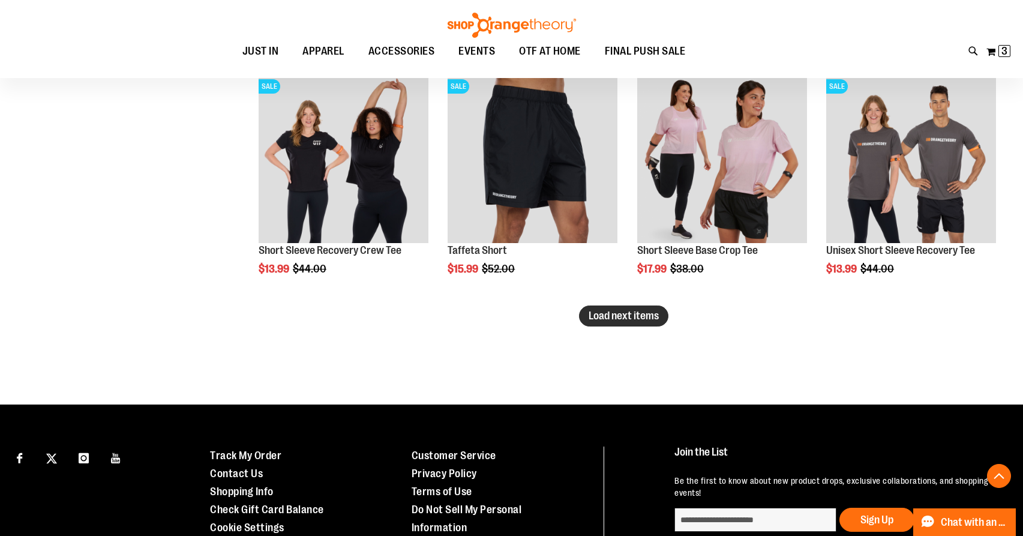
click at [652, 320] on span "Load next items" at bounding box center [624, 316] width 70 height 12
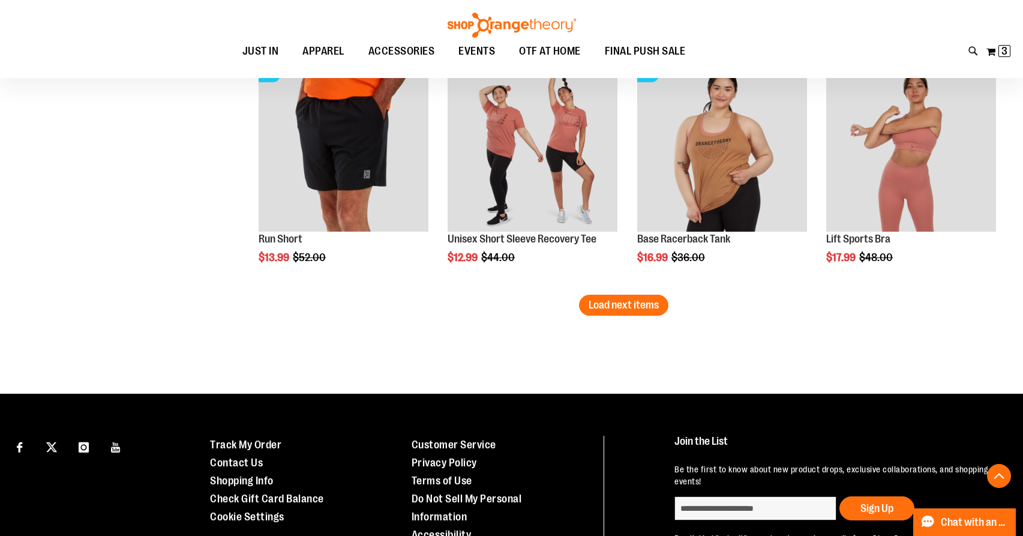
scroll to position [2896, 0]
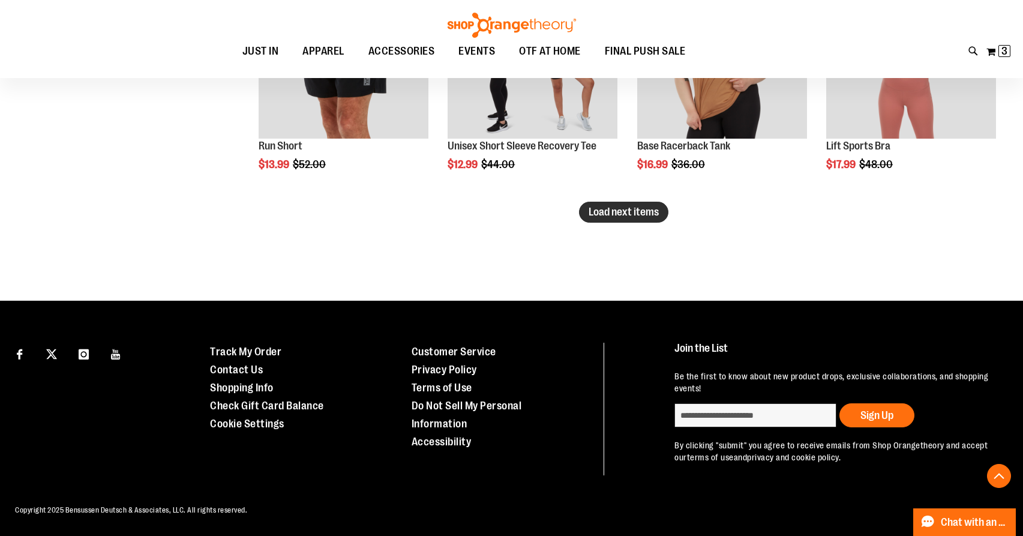
click at [658, 216] on span "Load next items" at bounding box center [624, 212] width 70 height 12
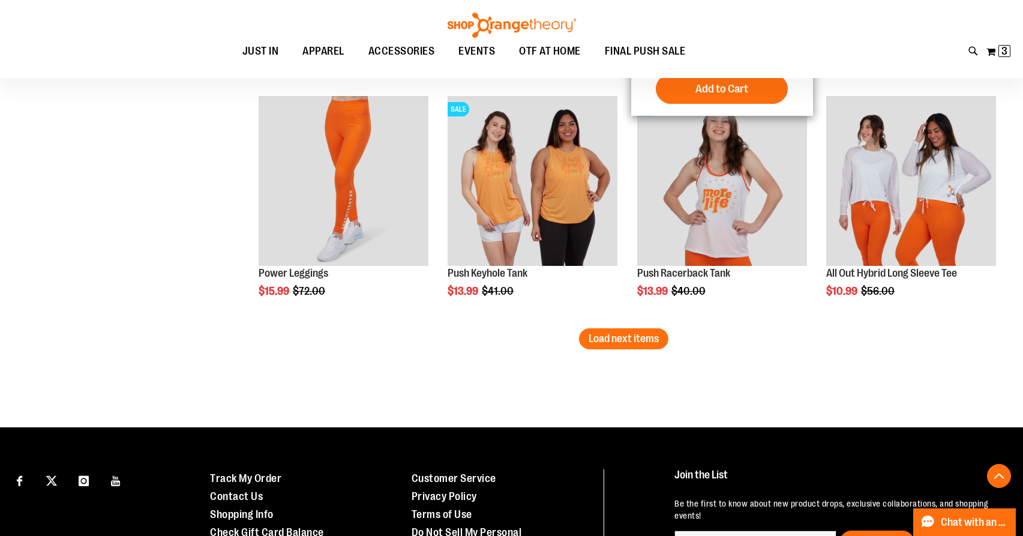
scroll to position [3490, 0]
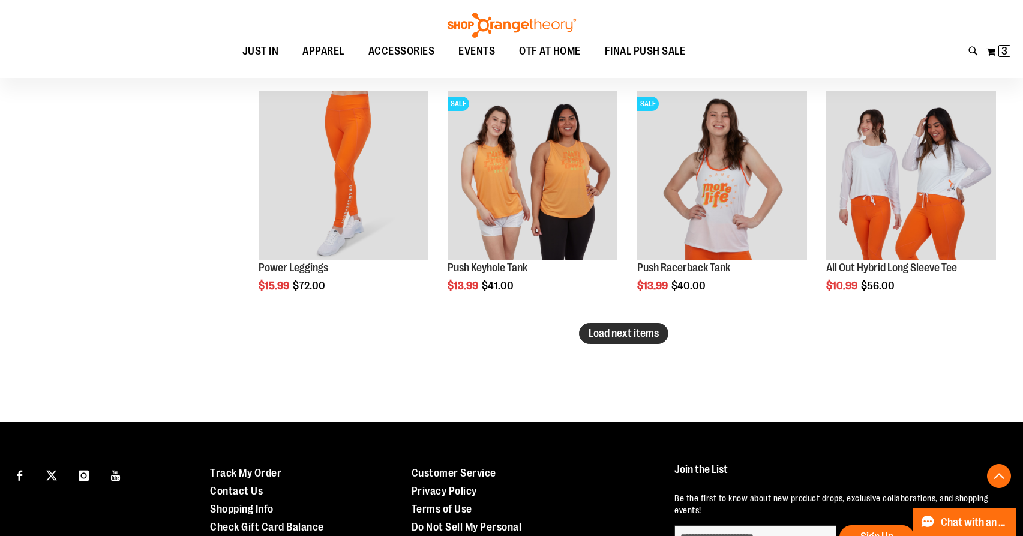
click at [642, 341] on button "Load next items" at bounding box center [623, 333] width 89 height 21
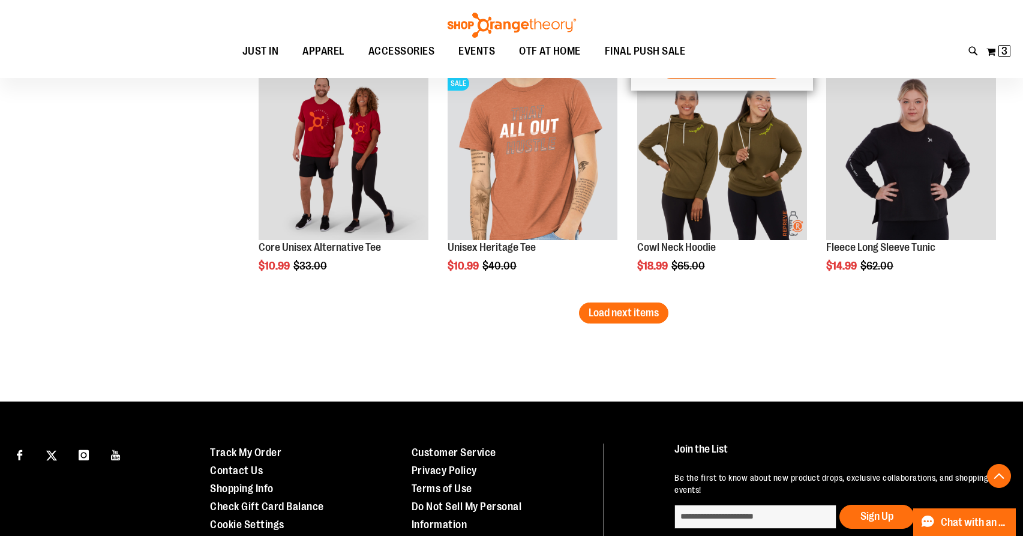
scroll to position [4225, 0]
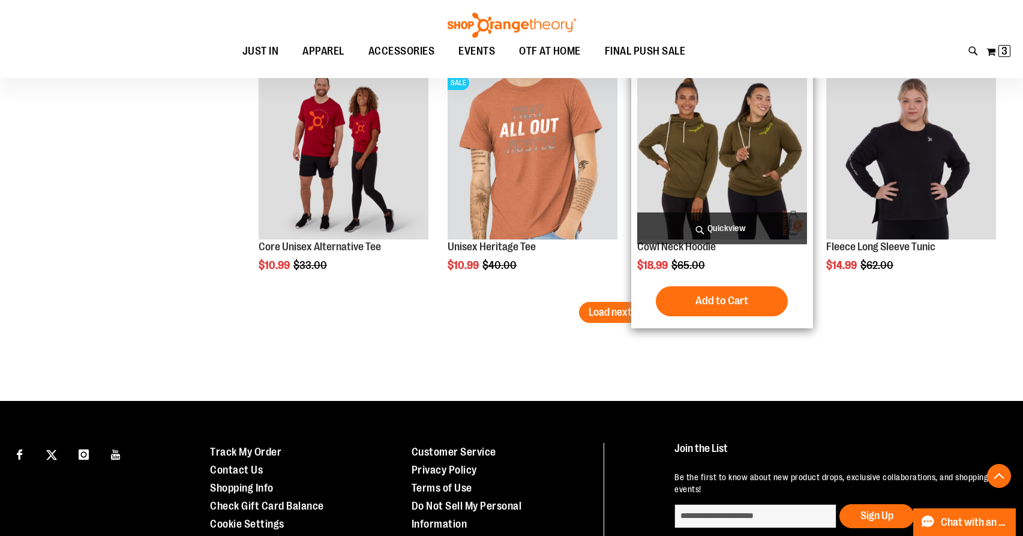
click at [637, 287] on div "Add to Cart In stock" at bounding box center [722, 301] width 170 height 30
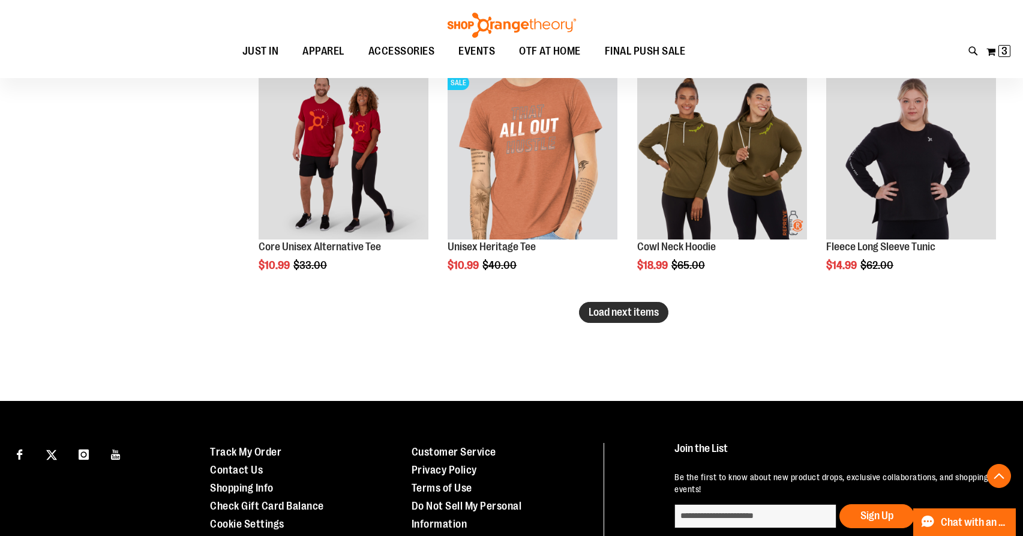
click at [619, 307] on span "Load next items" at bounding box center [624, 312] width 70 height 12
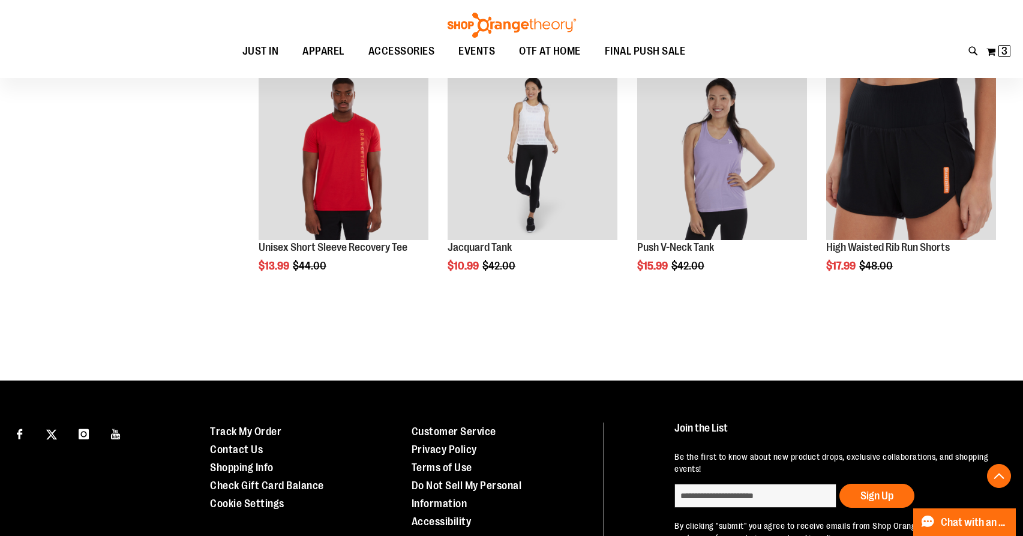
scroll to position [4947, 0]
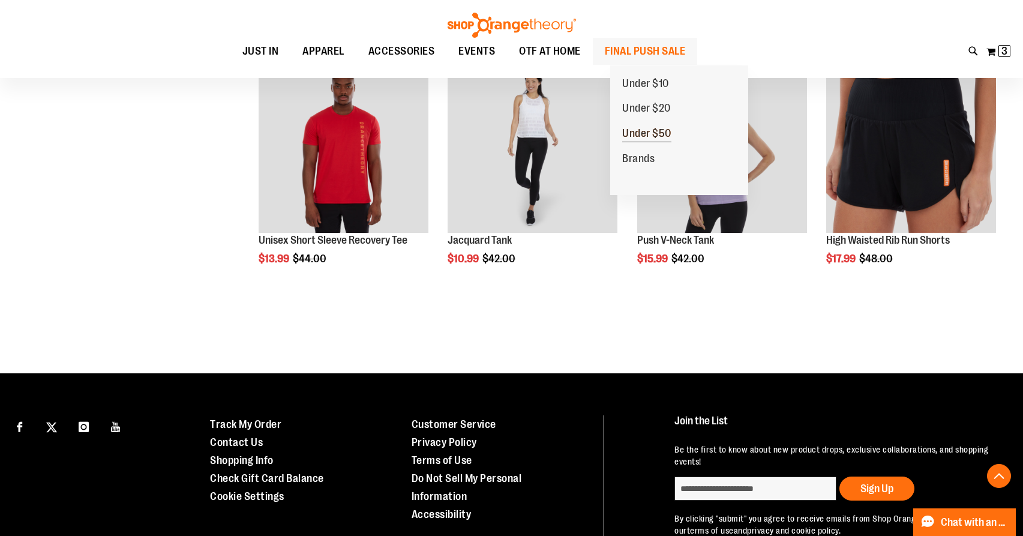
click at [660, 136] on span "Under $50" at bounding box center [646, 134] width 49 height 15
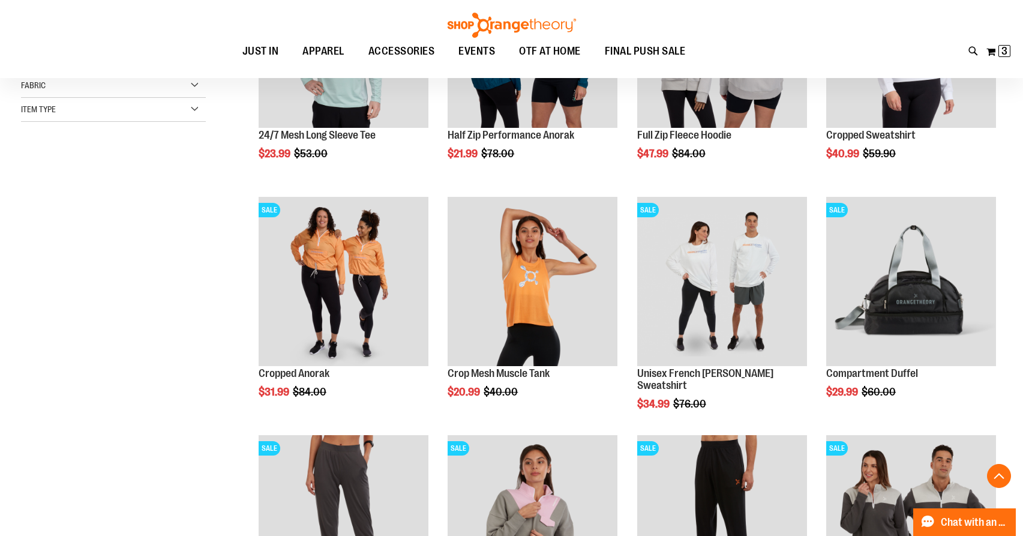
scroll to position [289, 0]
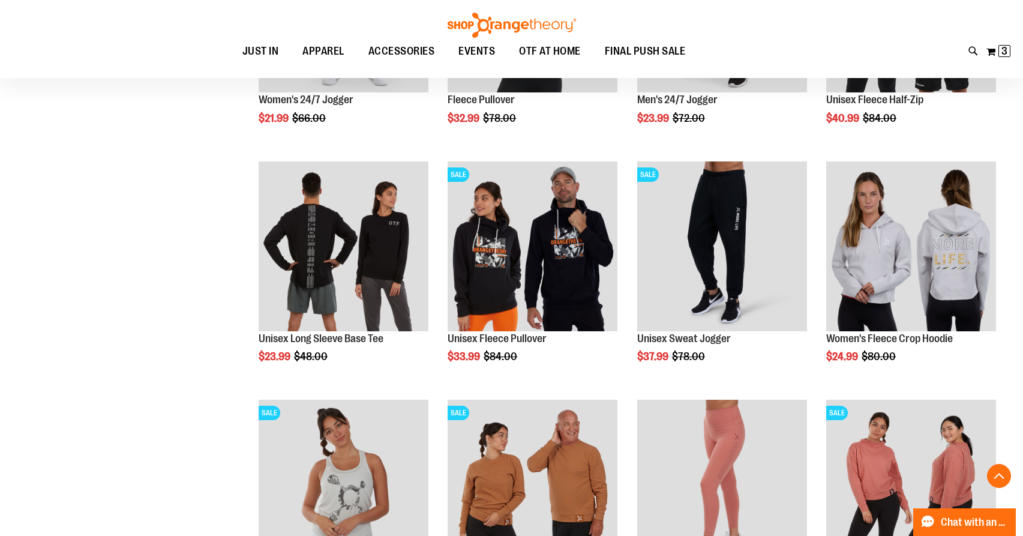
scroll to position [791, 0]
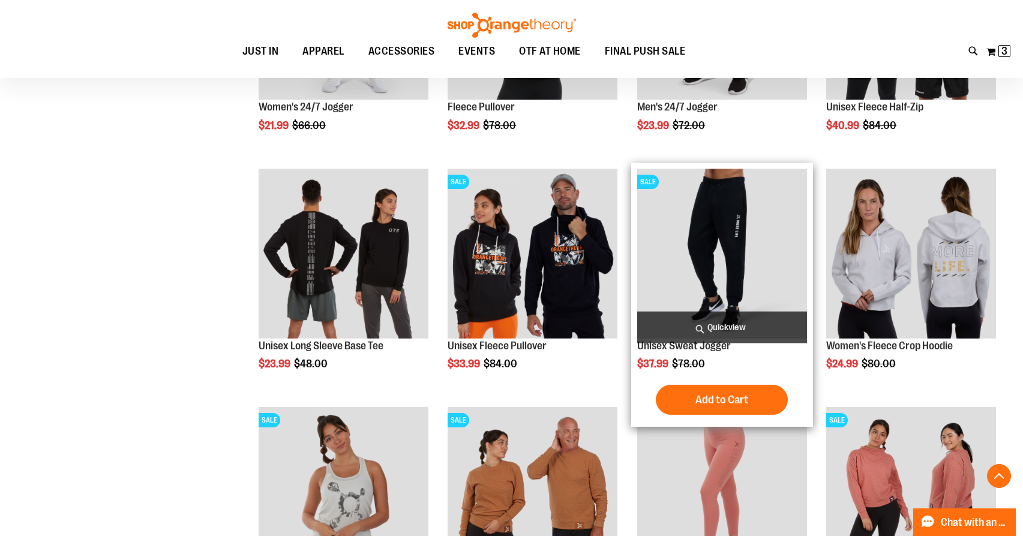
click at [740, 255] on img "product" at bounding box center [722, 254] width 170 height 170
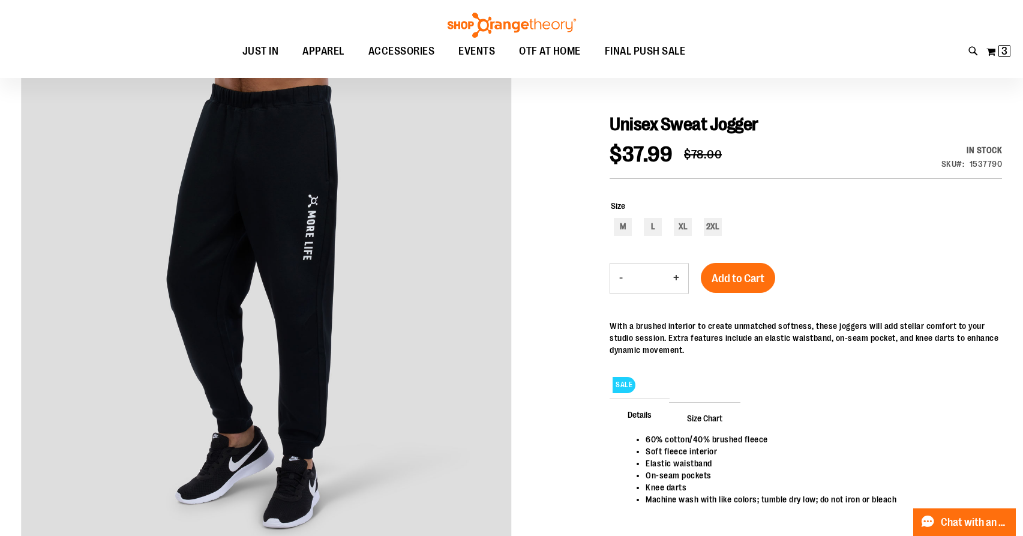
scroll to position [110, 0]
click at [711, 414] on span "Size Chart" at bounding box center [704, 416] width 71 height 31
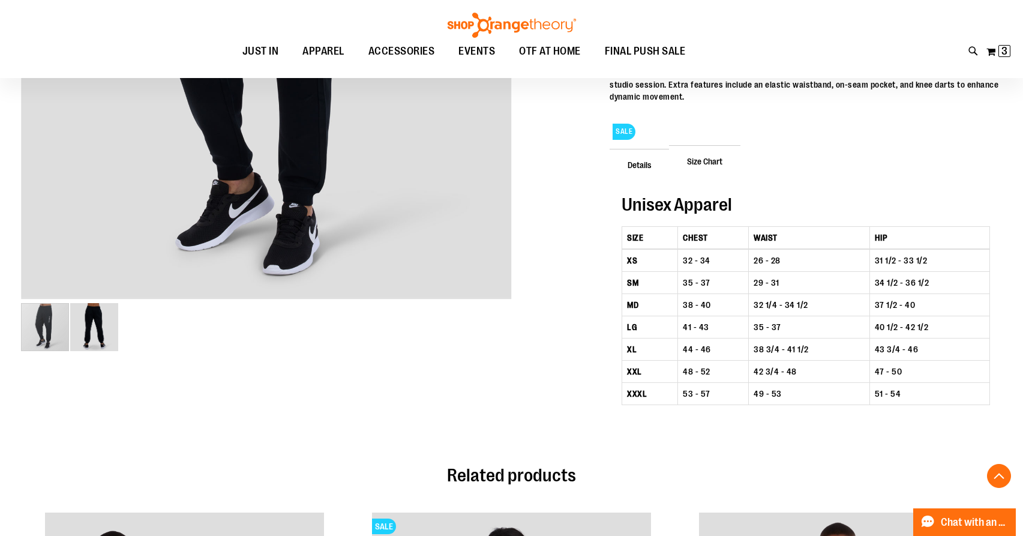
scroll to position [349, 0]
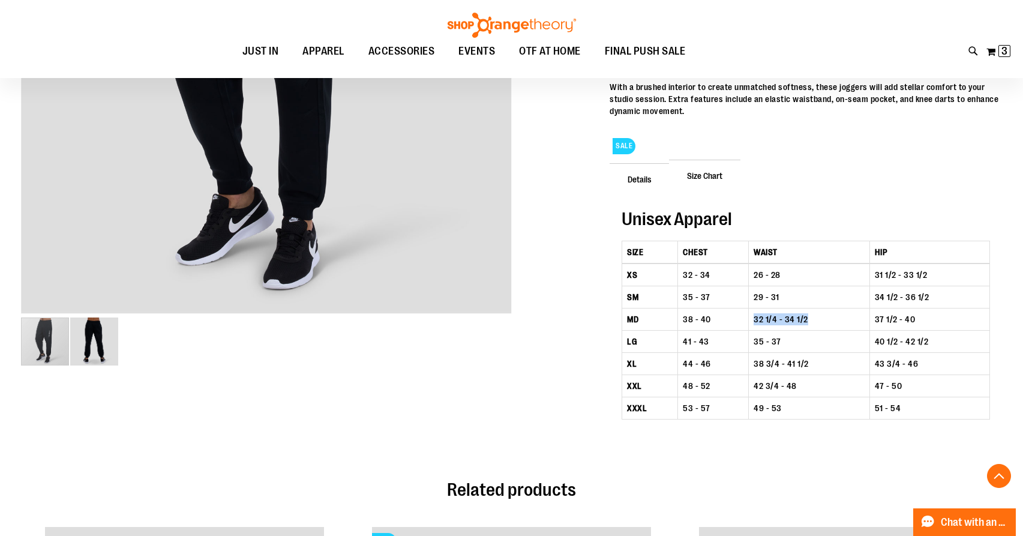
drag, startPoint x: 756, startPoint y: 319, endPoint x: 830, endPoint y: 319, distance: 73.8
click at [830, 319] on td "32 1/4 - 34 1/2" at bounding box center [809, 319] width 121 height 22
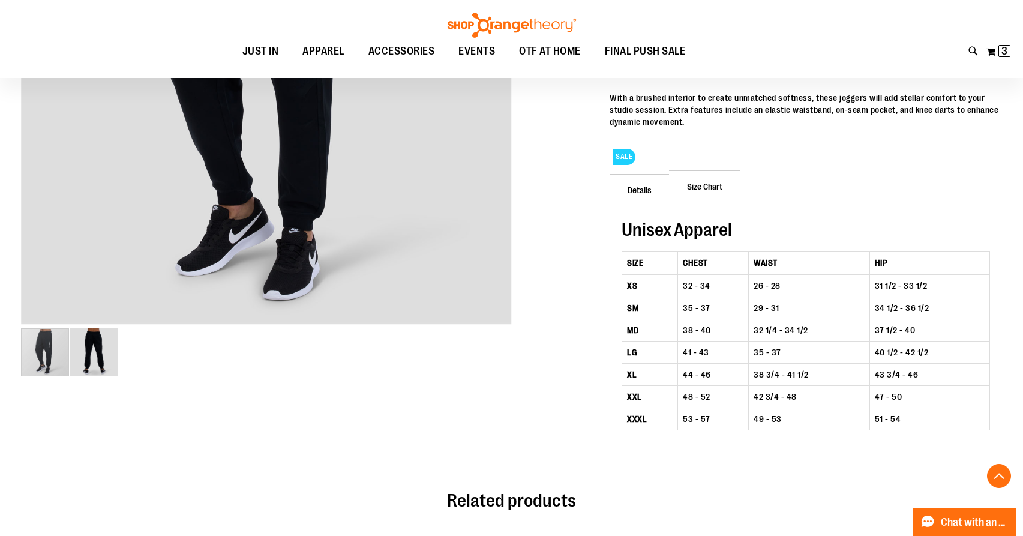
scroll to position [0, 0]
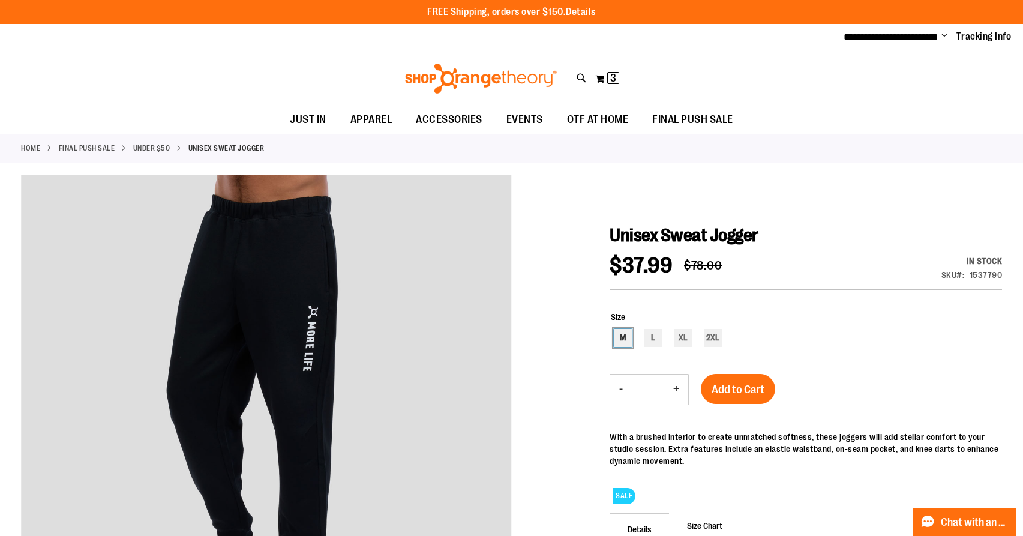
click at [622, 340] on div "M" at bounding box center [623, 338] width 18 height 18
type input "***"
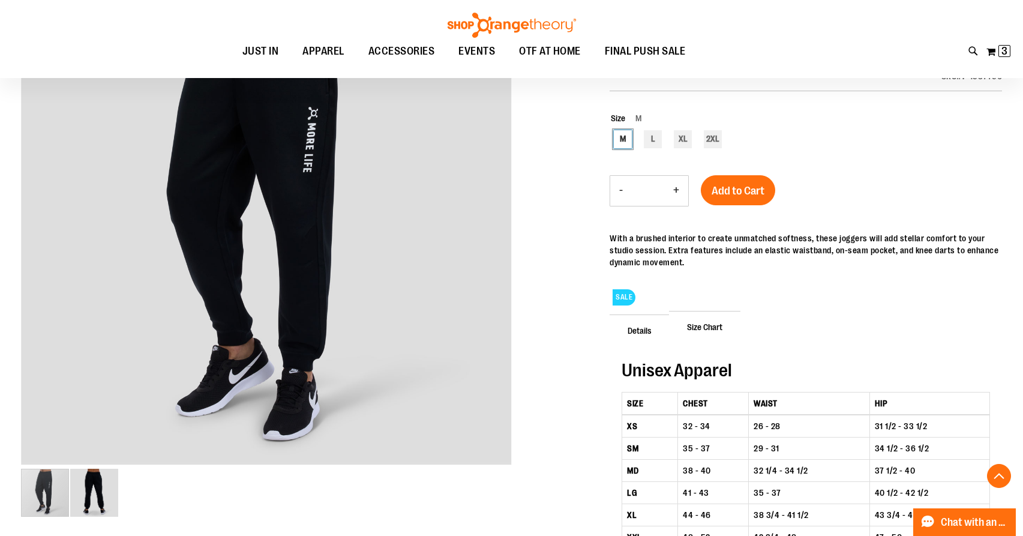
scroll to position [206, 0]
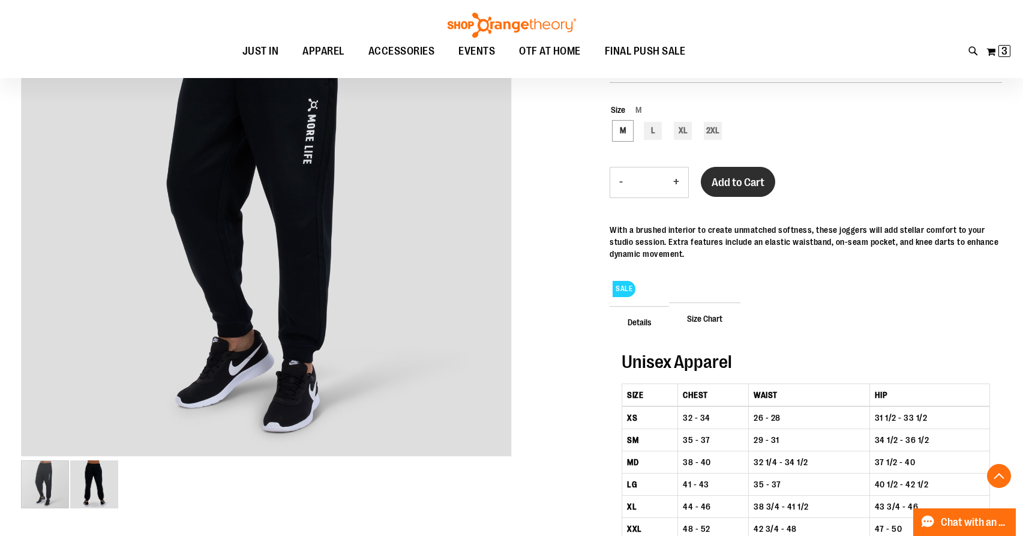
click at [742, 179] on span "Add to Cart" at bounding box center [738, 182] width 53 height 13
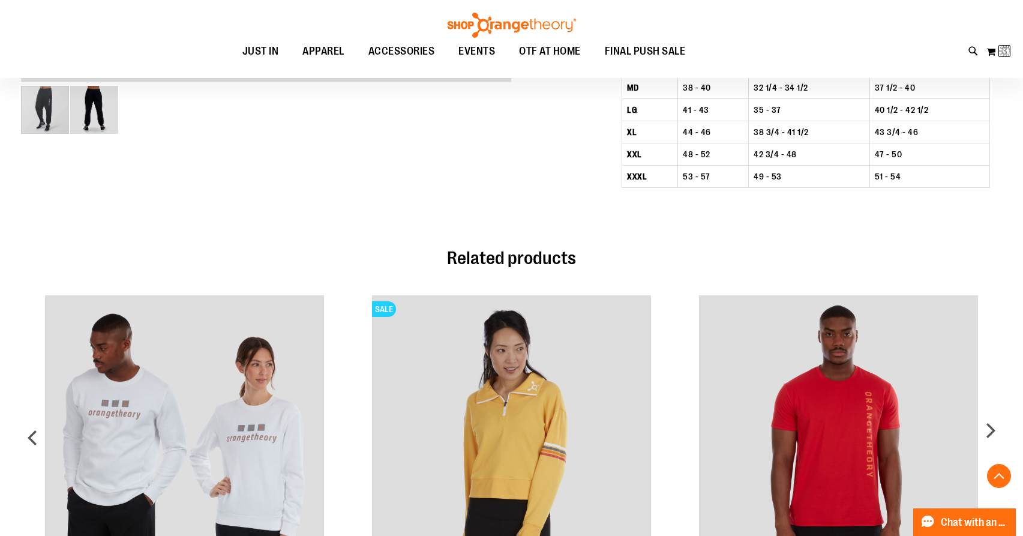
scroll to position [0, 0]
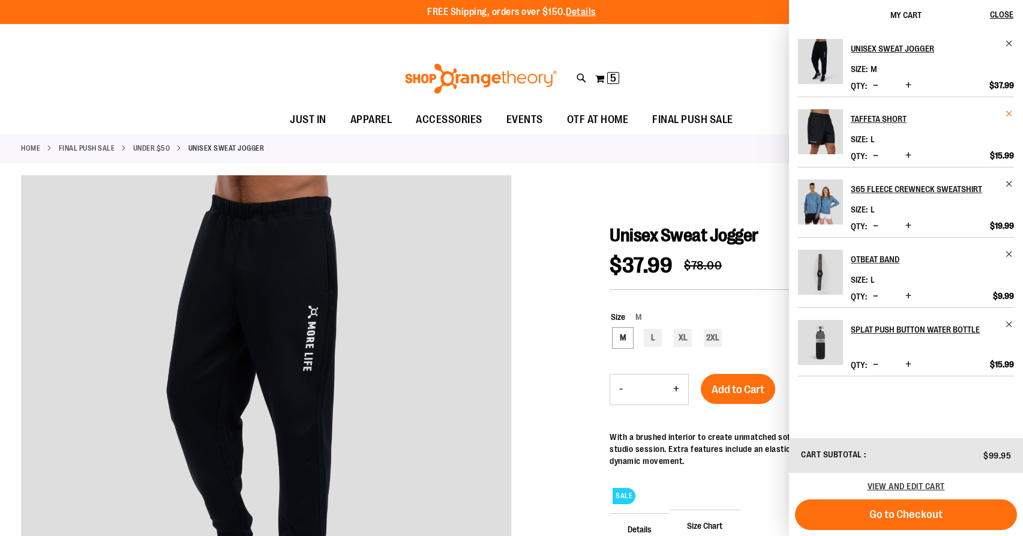
click at [1010, 117] on span "Remove item" at bounding box center [1009, 113] width 9 height 9
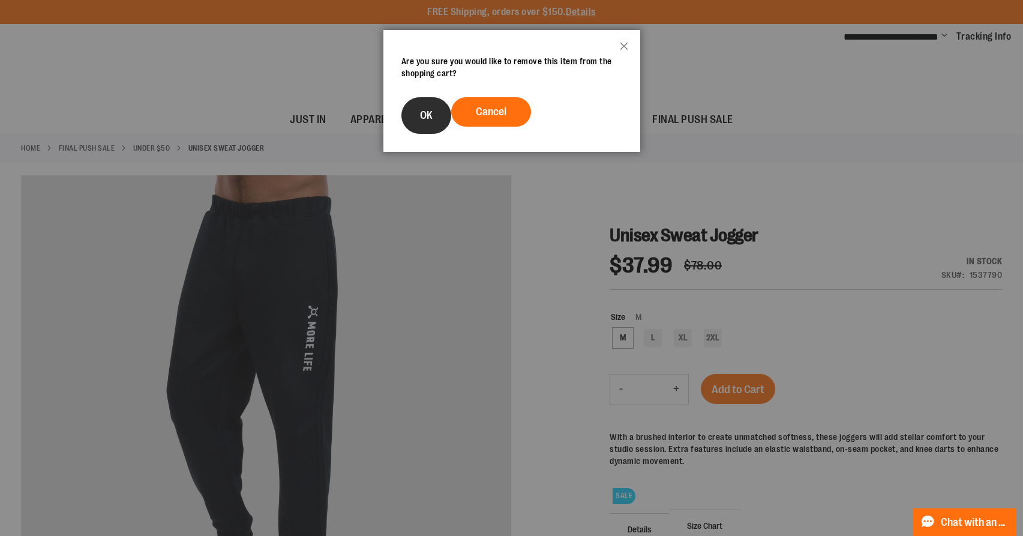
click at [409, 111] on button "OK" at bounding box center [426, 115] width 50 height 37
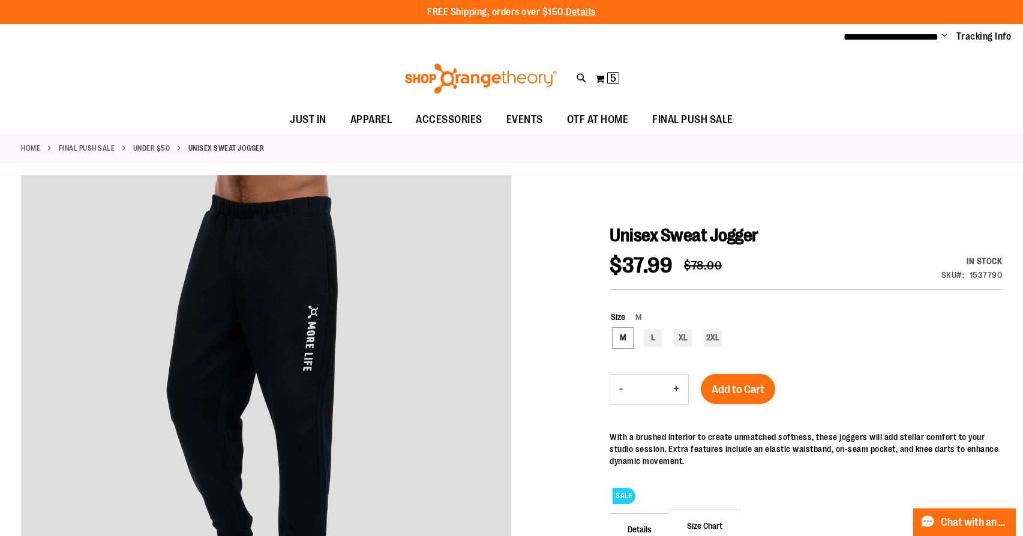
click at [550, 316] on div at bounding box center [511, 495] width 981 height 640
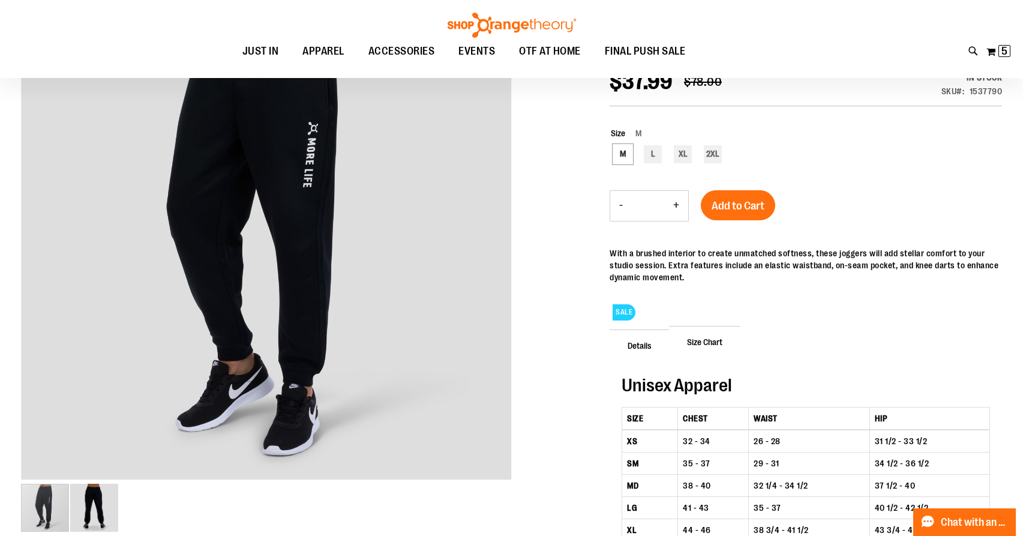
scroll to position [224, 0]
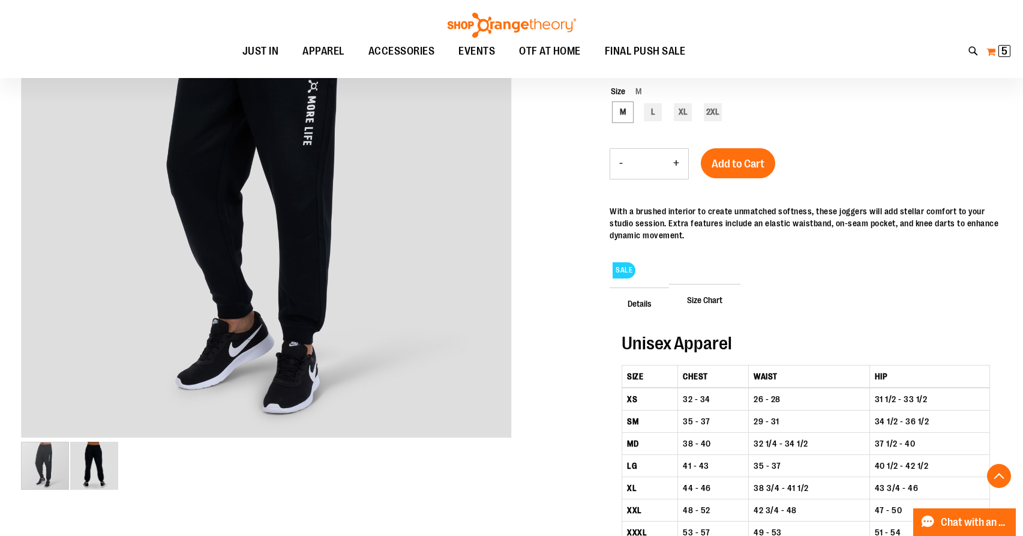
click at [1004, 54] on span "5" at bounding box center [1004, 51] width 6 height 12
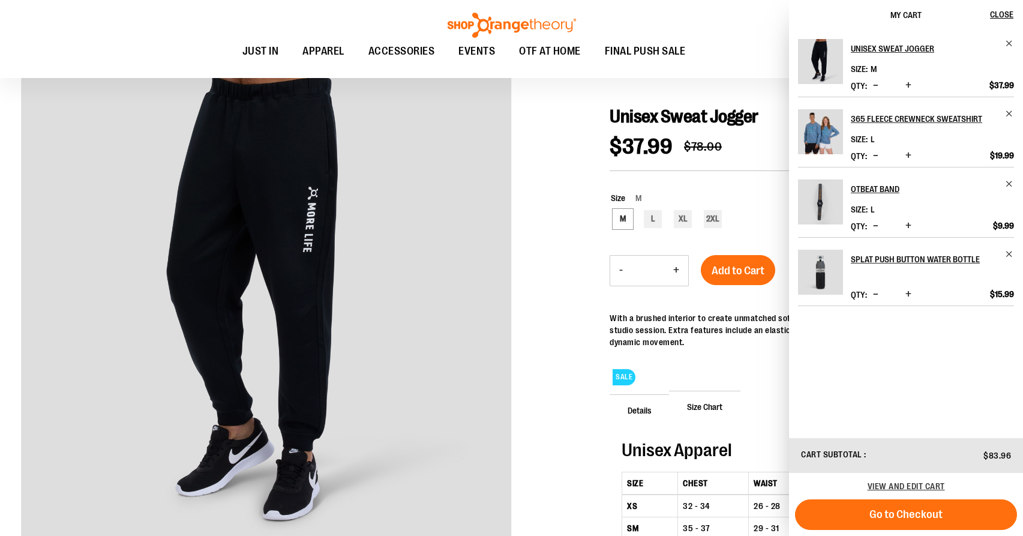
scroll to position [0, 0]
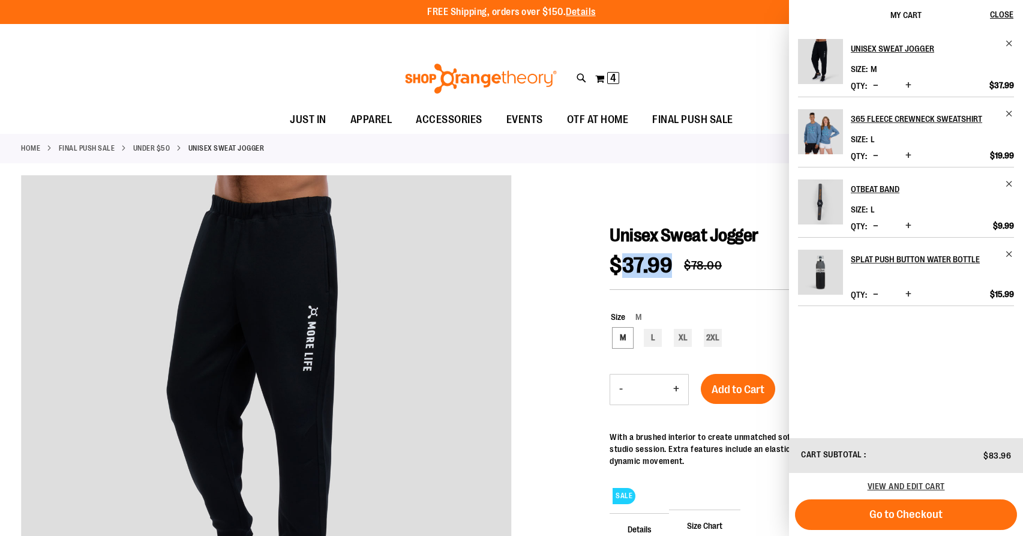
drag, startPoint x: 626, startPoint y: 265, endPoint x: 676, endPoint y: 267, distance: 49.8
click at [672, 267] on span "$37.99" at bounding box center [641, 265] width 62 height 25
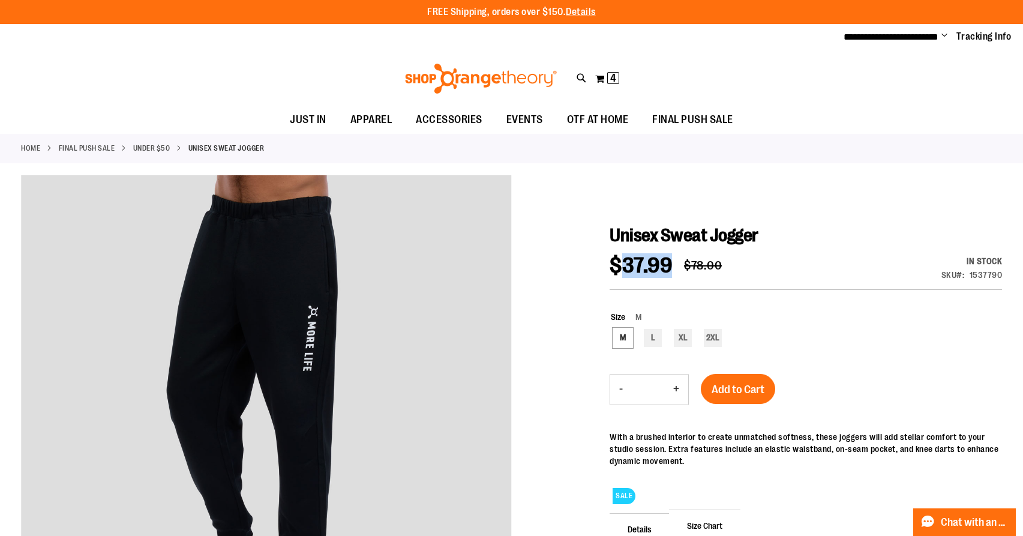
click at [672, 267] on span "$37.99" at bounding box center [641, 265] width 62 height 25
drag, startPoint x: 623, startPoint y: 263, endPoint x: 684, endPoint y: 260, distance: 60.7
click at [684, 260] on span "$37.99" at bounding box center [647, 266] width 74 height 22
click at [580, 291] on div at bounding box center [511, 495] width 981 height 640
